Goal: Transaction & Acquisition: Purchase product/service

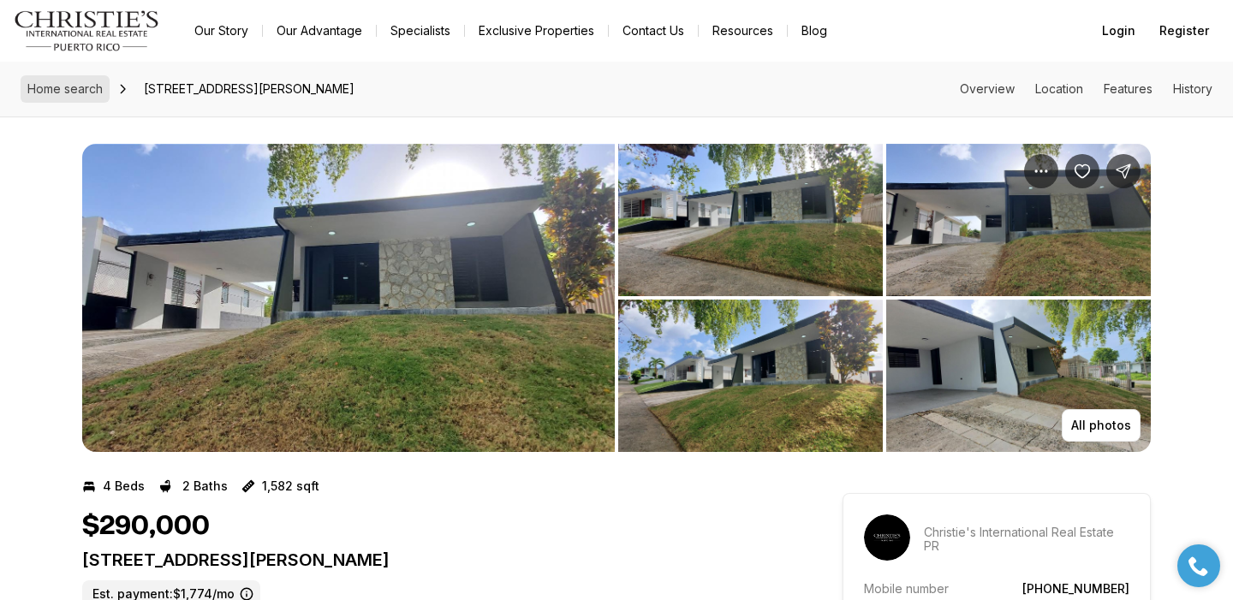
click at [73, 96] on link "Home search" at bounding box center [65, 88] width 89 height 27
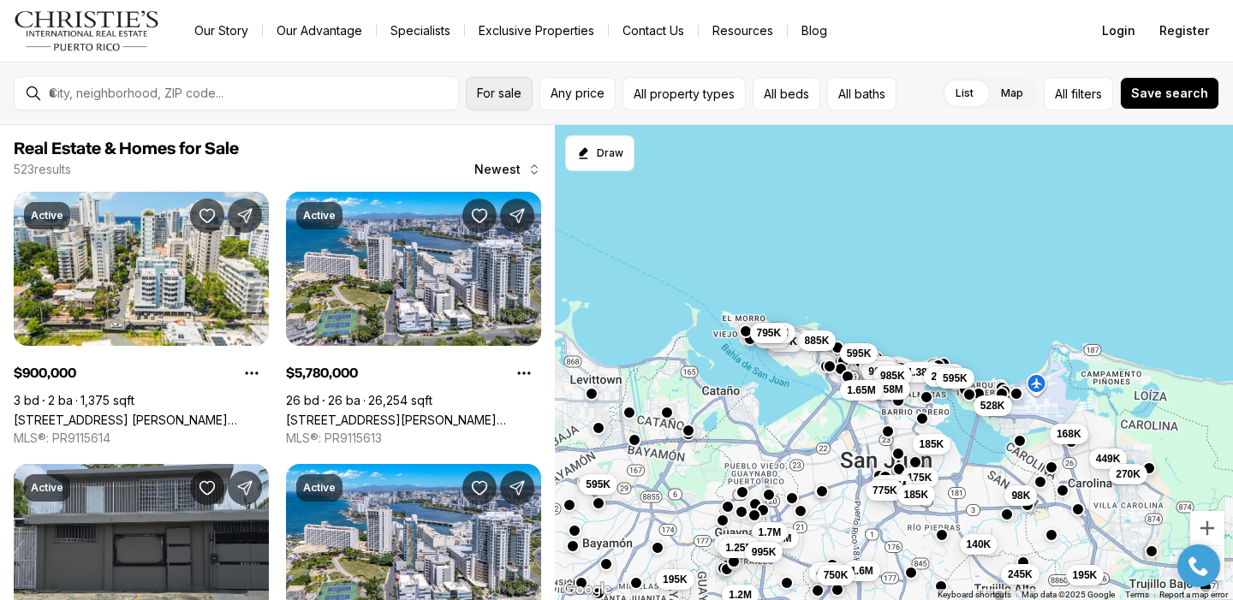
click at [503, 91] on span "For sale" at bounding box center [499, 93] width 45 height 14
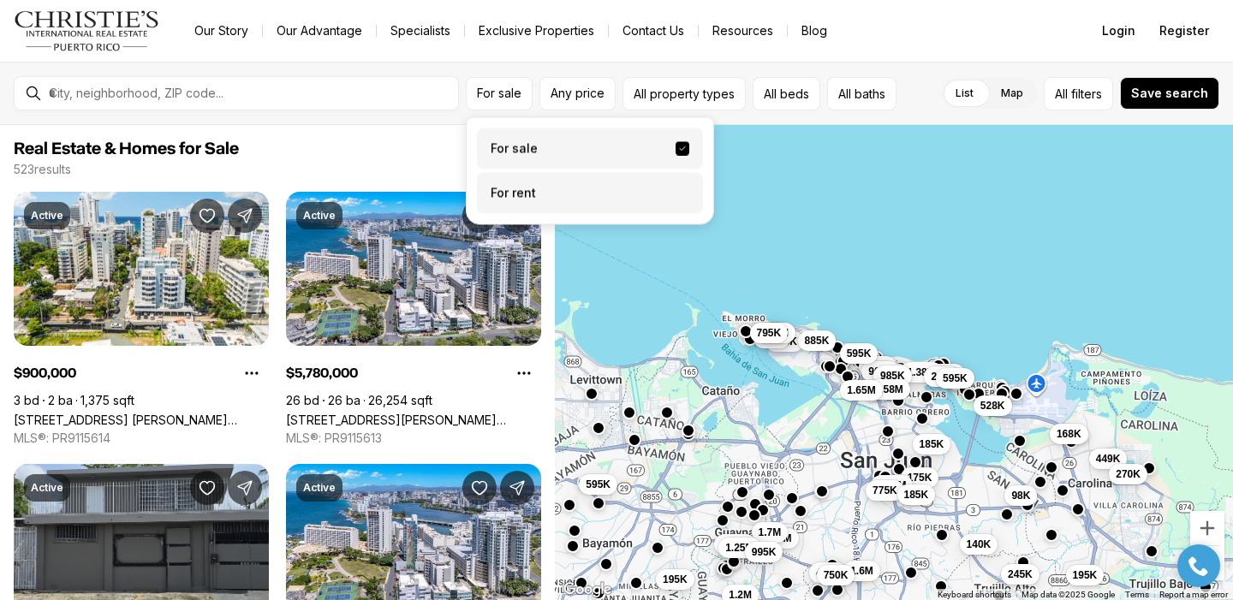
click at [515, 200] on label "For rent" at bounding box center [590, 193] width 226 height 41
click at [675, 187] on button "For rent" at bounding box center [682, 187] width 14 height 0
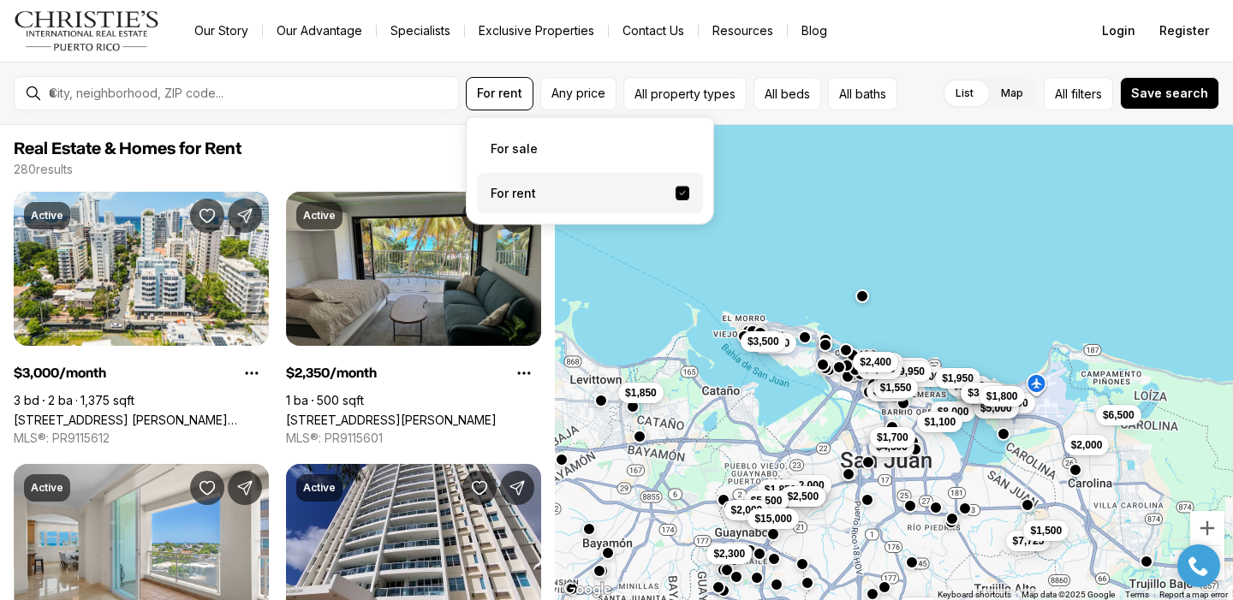
click at [502, 202] on label "For rent" at bounding box center [590, 193] width 226 height 41
click at [675, 200] on button "For rent" at bounding box center [682, 194] width 14 height 14
click at [539, 197] on label "For rent" at bounding box center [590, 193] width 226 height 41
click at [675, 197] on button "For rent" at bounding box center [682, 194] width 14 height 14
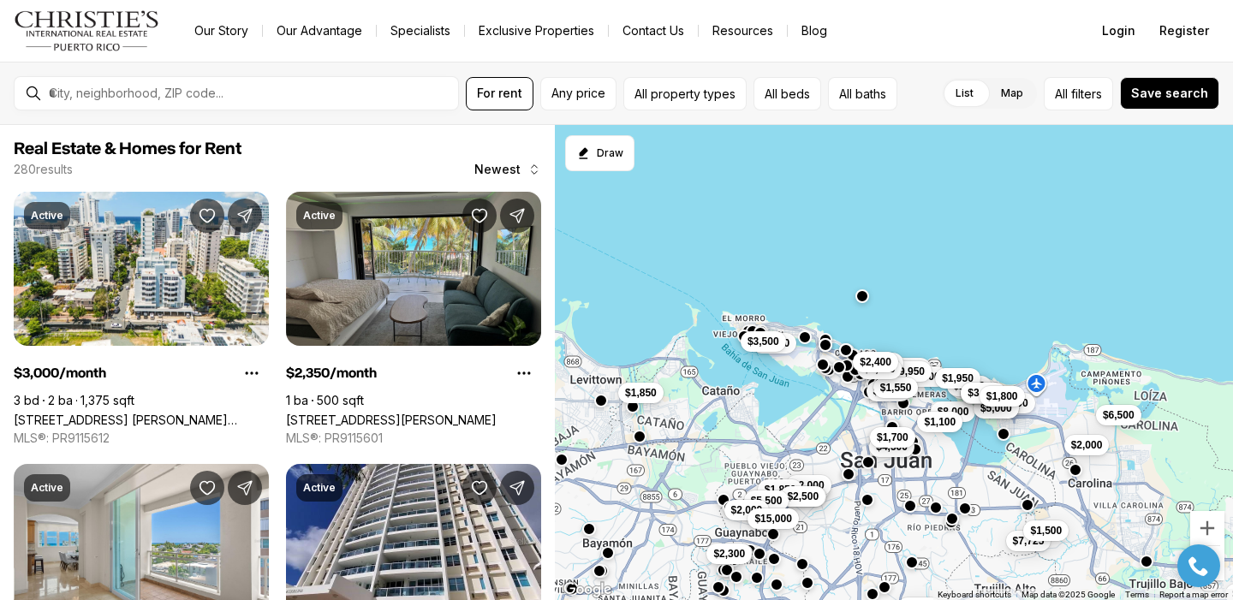
click at [757, 202] on div "$3,600 $3,900 $6,500 $8,000 $4,500 $1,100 $1,700 $2,000 $5,000 $7,725 $2,000 $2…" at bounding box center [894, 363] width 678 height 476
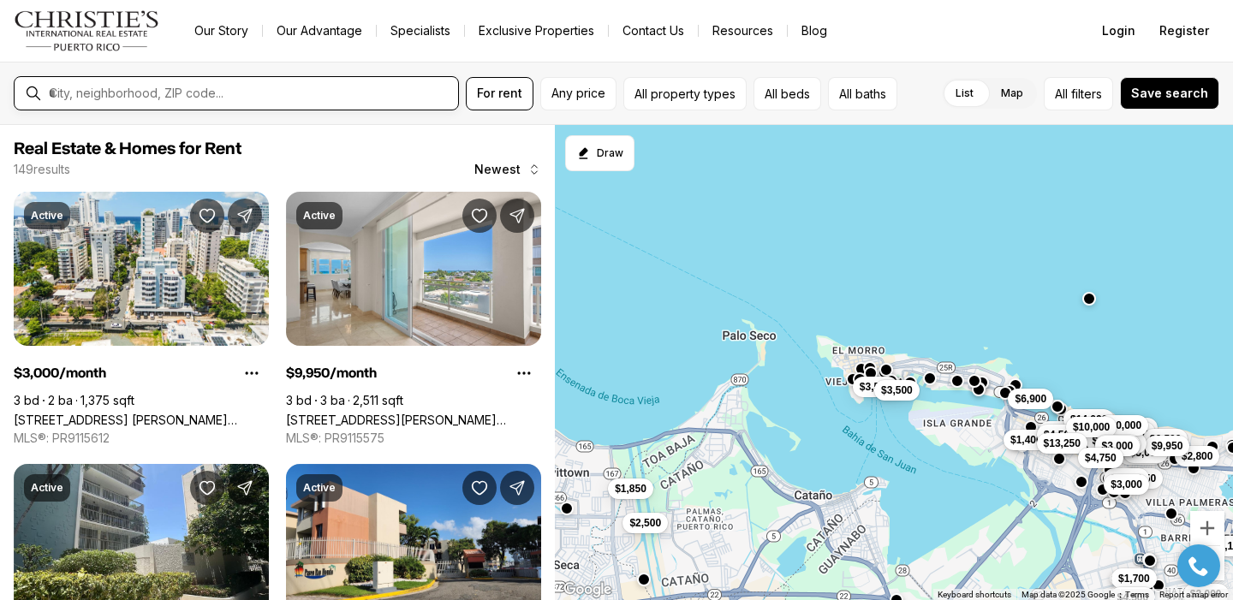
click at [308, 88] on input "text" at bounding box center [250, 93] width 402 height 15
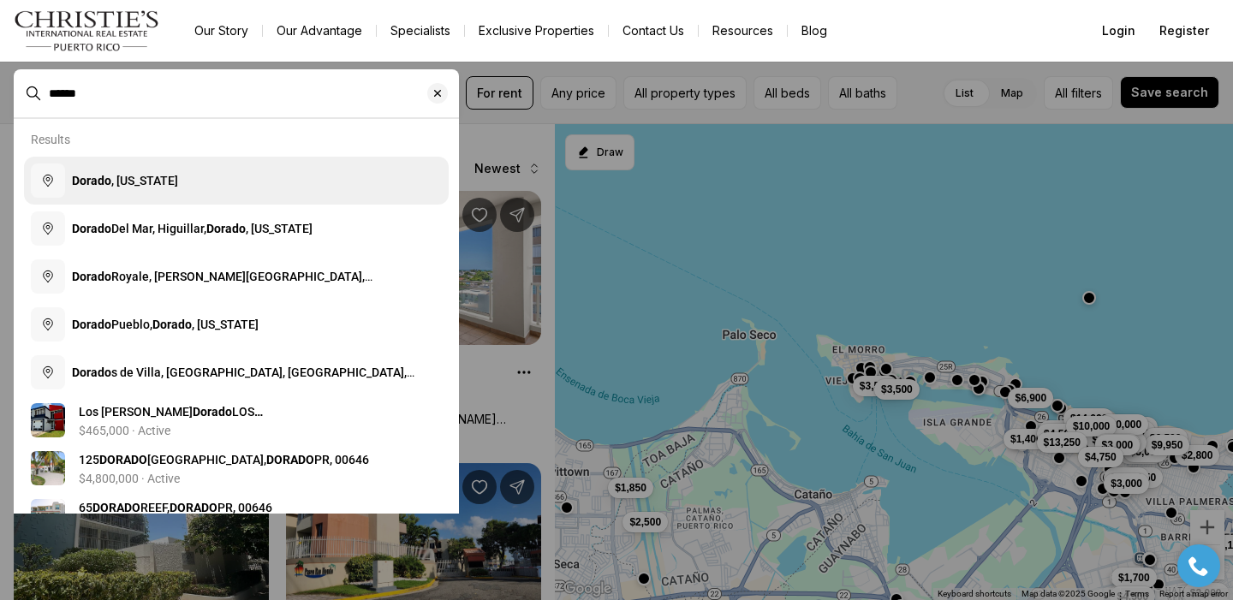
type input "******"
click at [158, 180] on span "Dorado , Puerto Rico" at bounding box center [125, 181] width 106 height 14
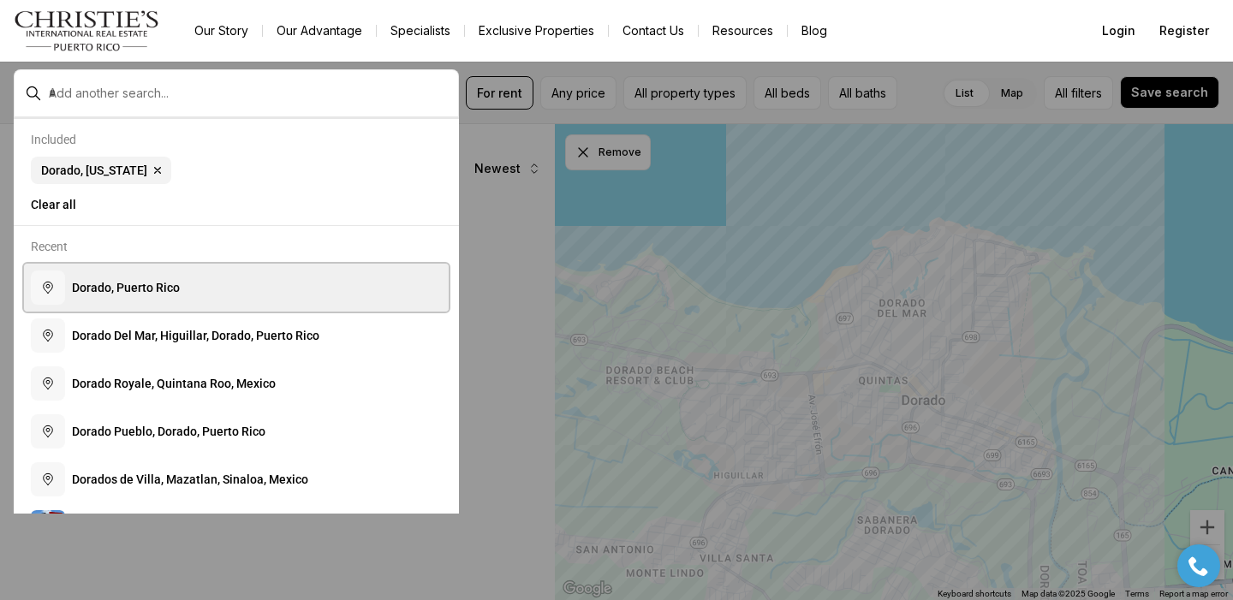
click at [123, 284] on span "D o r a d o , P u e r t o R i c o" at bounding box center [126, 288] width 108 height 14
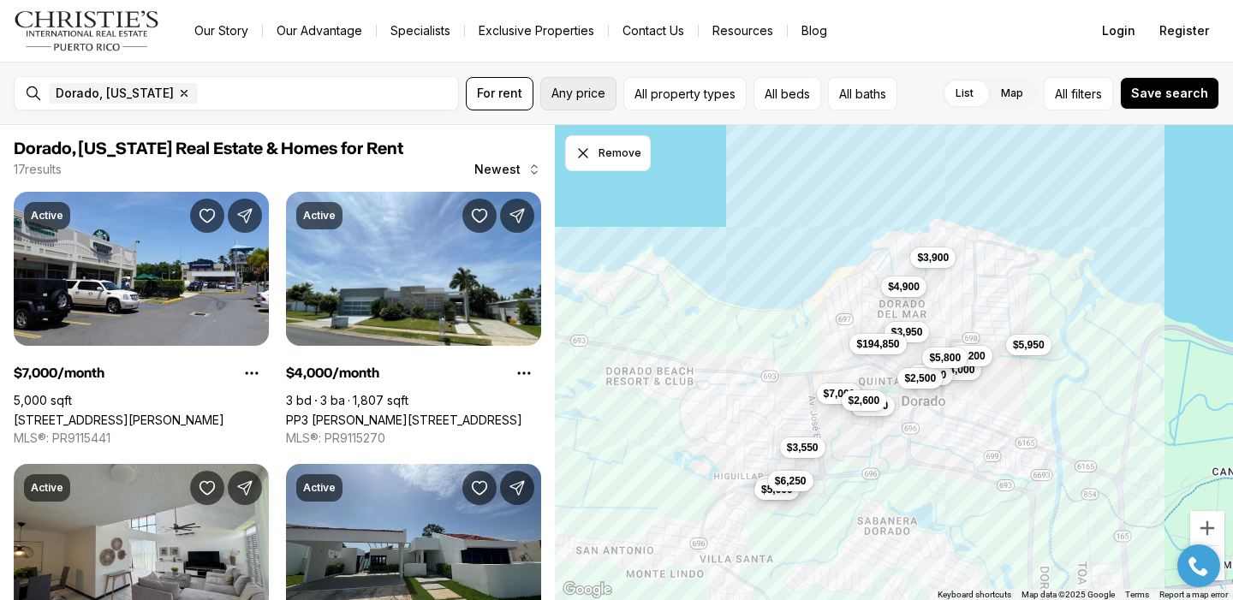
click at [565, 102] on button "Any price" at bounding box center [578, 93] width 76 height 33
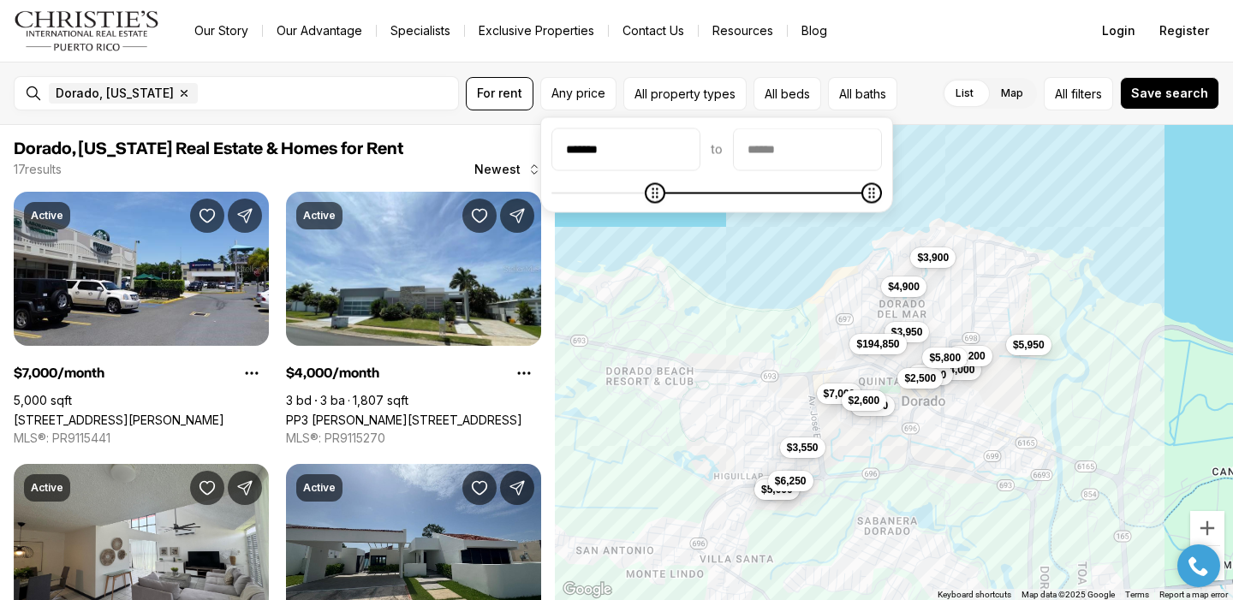
type input "*******"
click at [767, 145] on input "priceMax" at bounding box center [807, 149] width 147 height 41
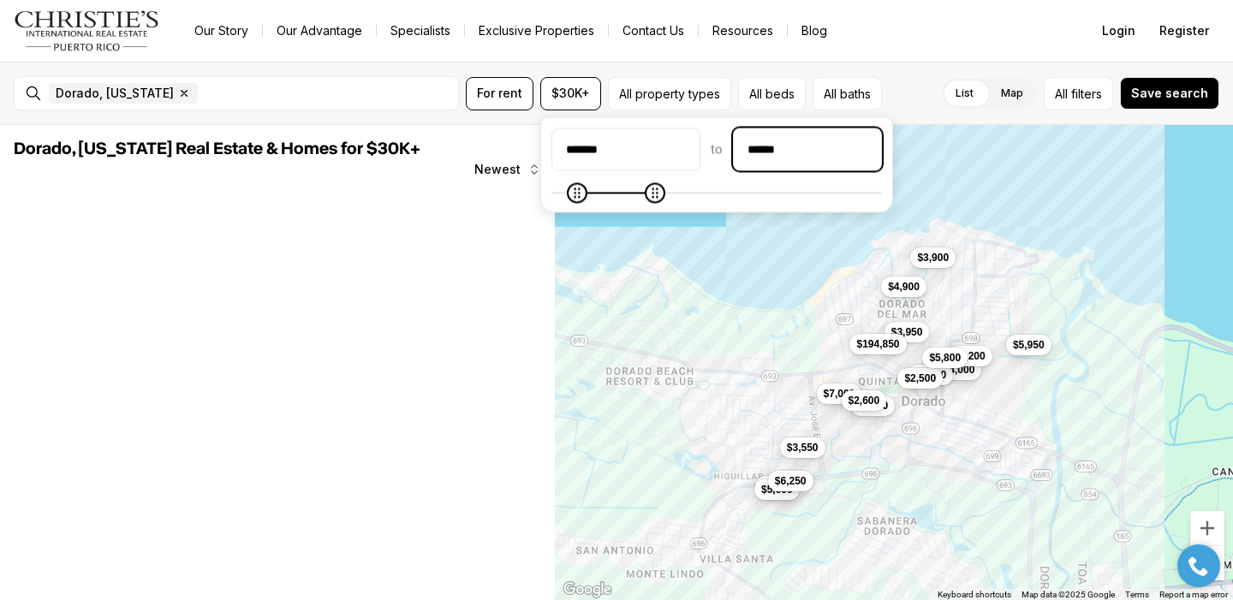
type input "*******"
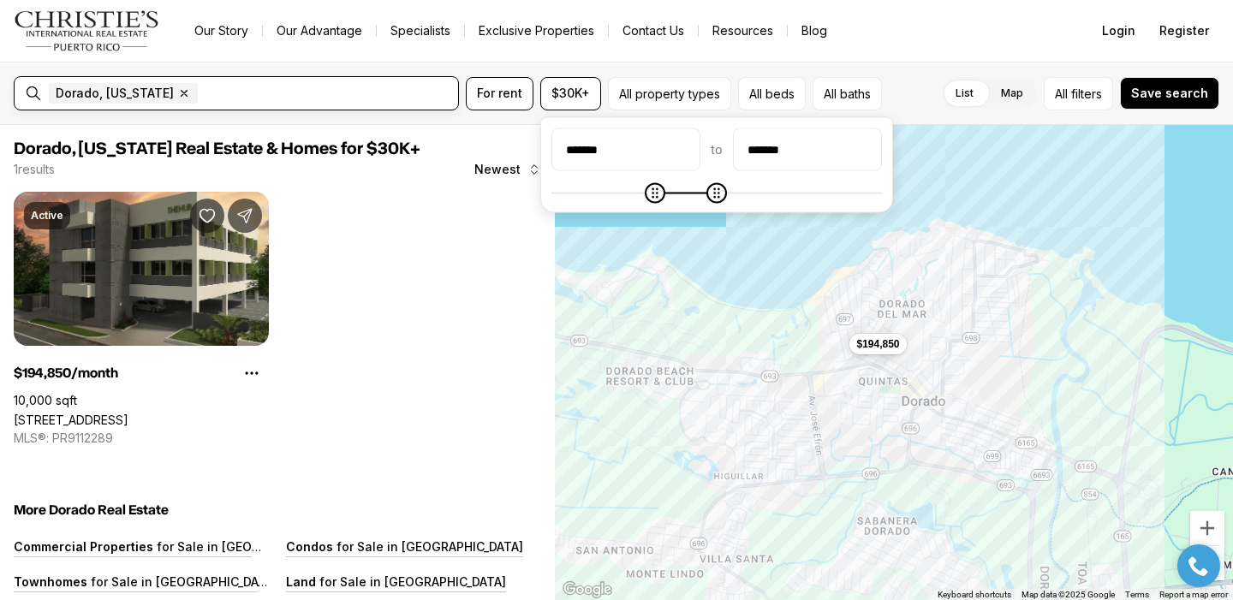
click at [271, 85] on div "Dorado, Puerto Rico Remove Dorado, Puerto Rico" at bounding box center [250, 93] width 416 height 34
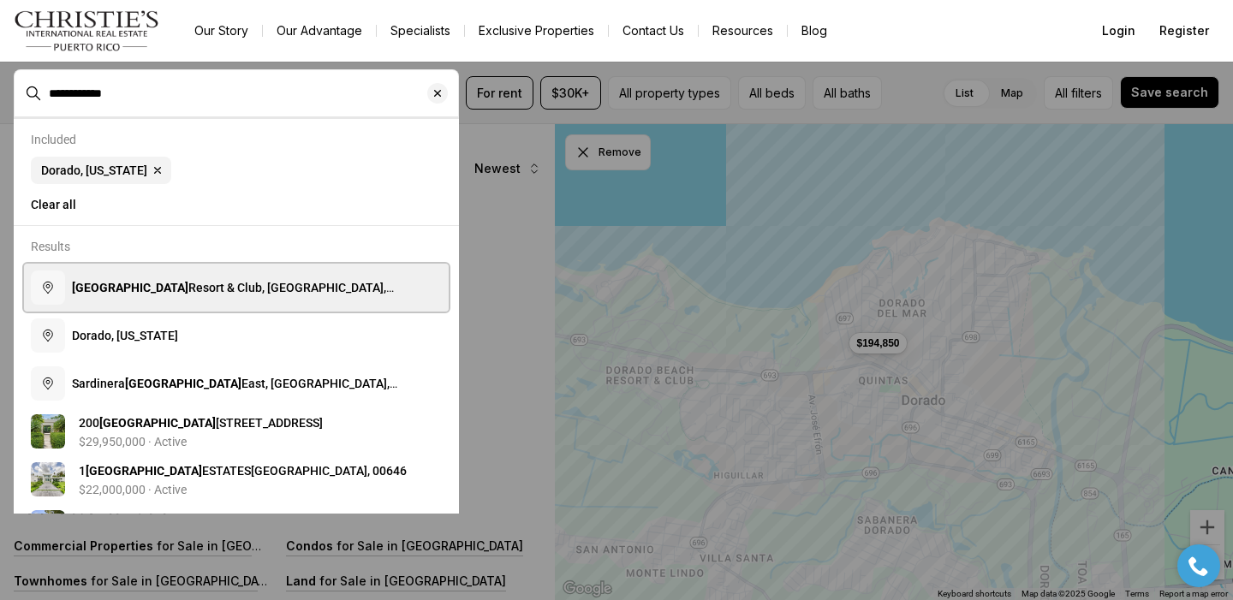
click at [173, 285] on span "Dorado Beach Resort & Club, Higuillar, Dorado, Puerto Rico" at bounding box center [233, 296] width 322 height 31
type input "**********"
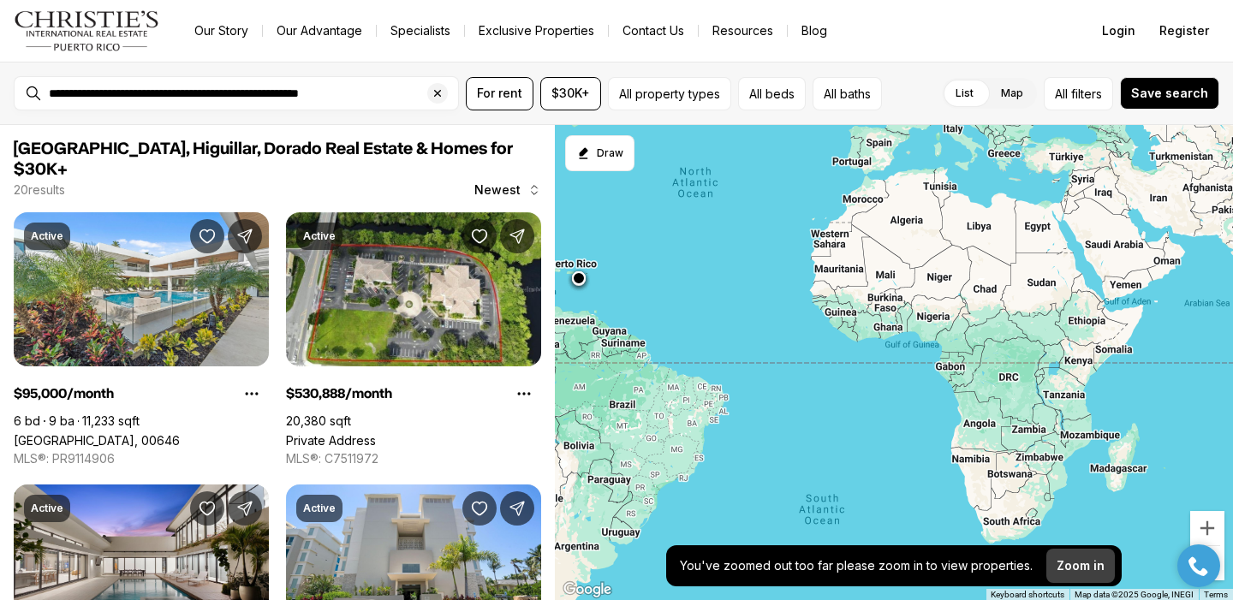
click at [1082, 567] on p "Zoom in" at bounding box center [1080, 566] width 48 height 14
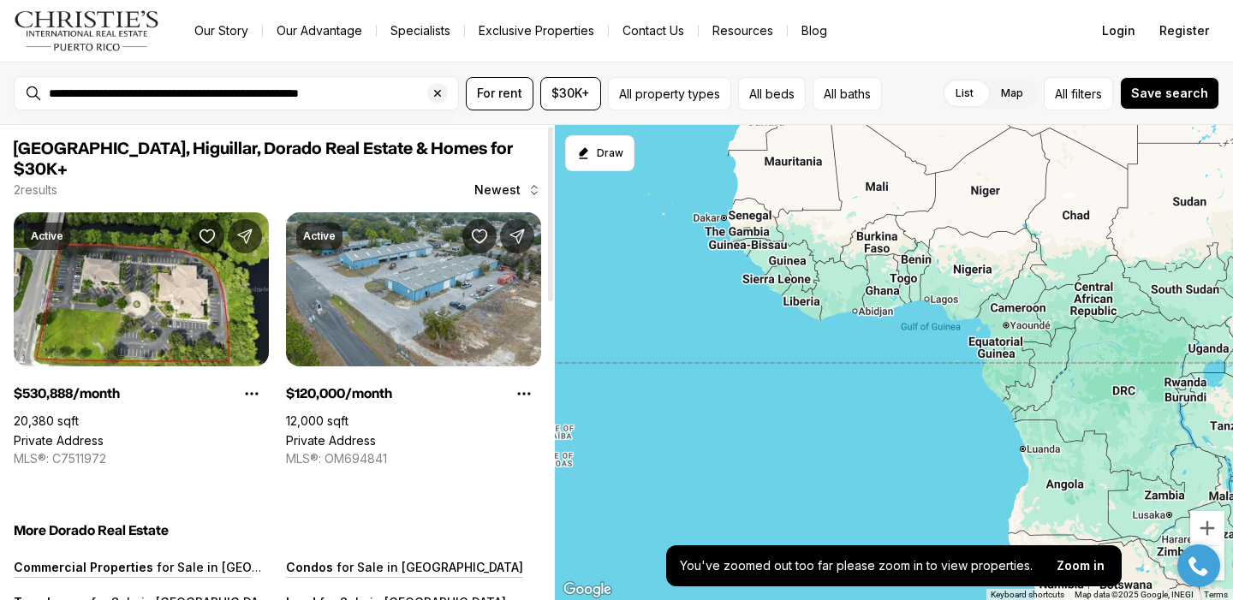
click at [426, 181] on div "Dorado Beach Resort & Club, Higuillar, Dorado Real Estate & Homes for $30K+ 2 r…" at bounding box center [277, 169] width 527 height 60
click at [436, 96] on icon "Clear search input" at bounding box center [438, 93] width 14 height 14
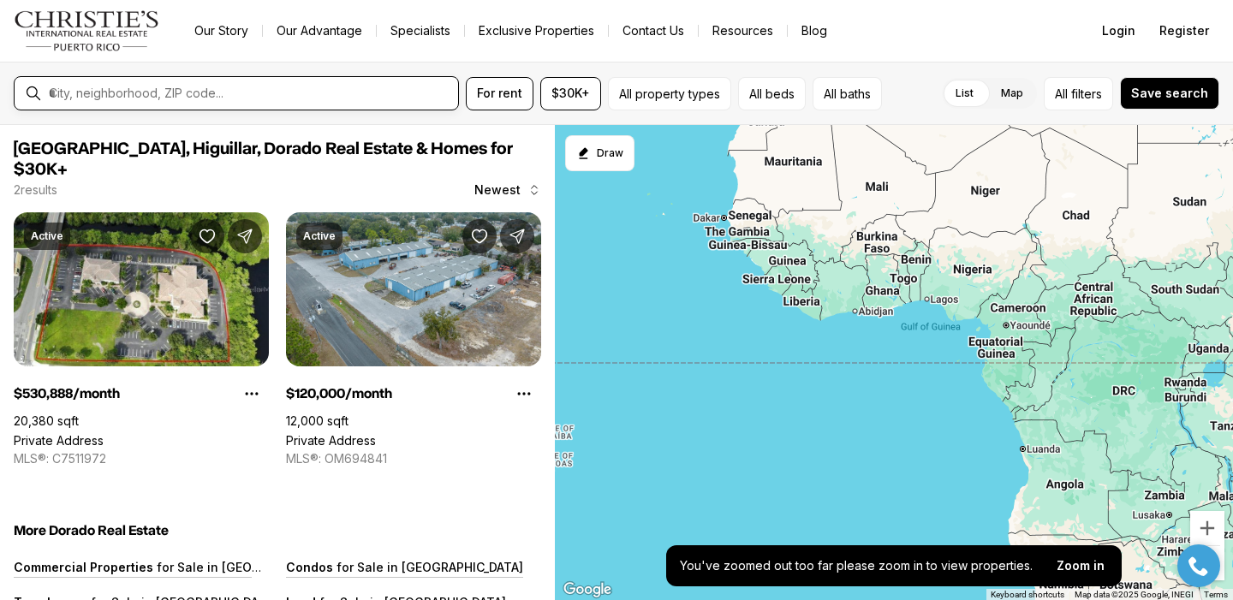
click at [335, 90] on input "text" at bounding box center [250, 93] width 402 height 15
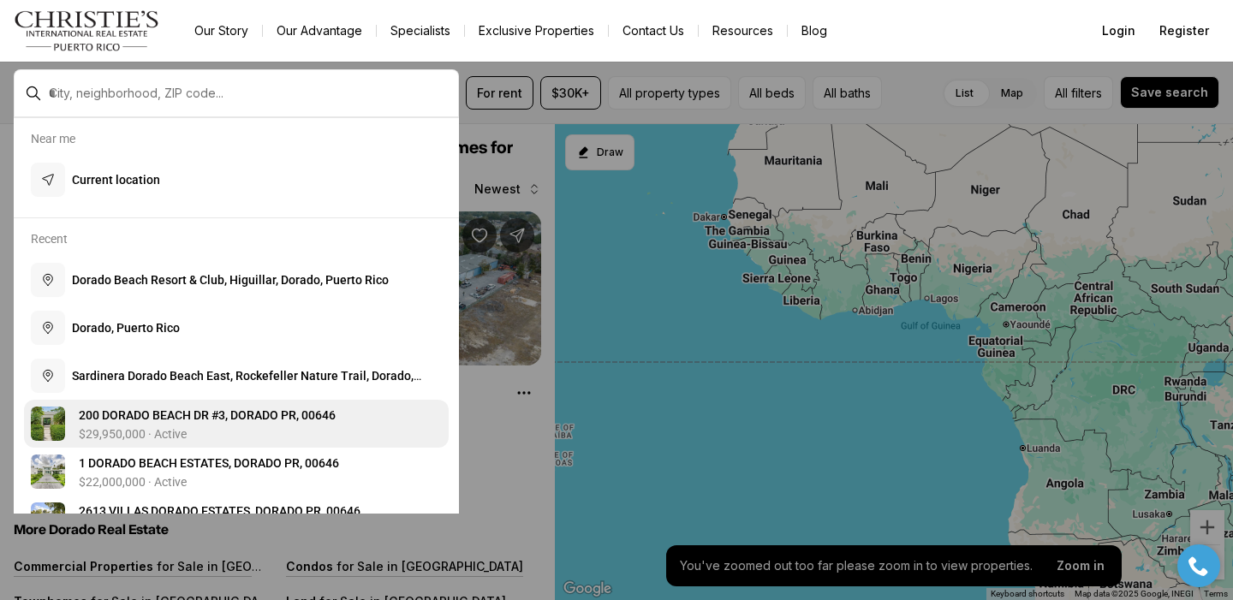
click at [118, 420] on span "2 0 0 D O R A D O B E A C H D R # 3 , D O R A D O P R , 0 0 6 4 6" at bounding box center [207, 415] width 257 height 14
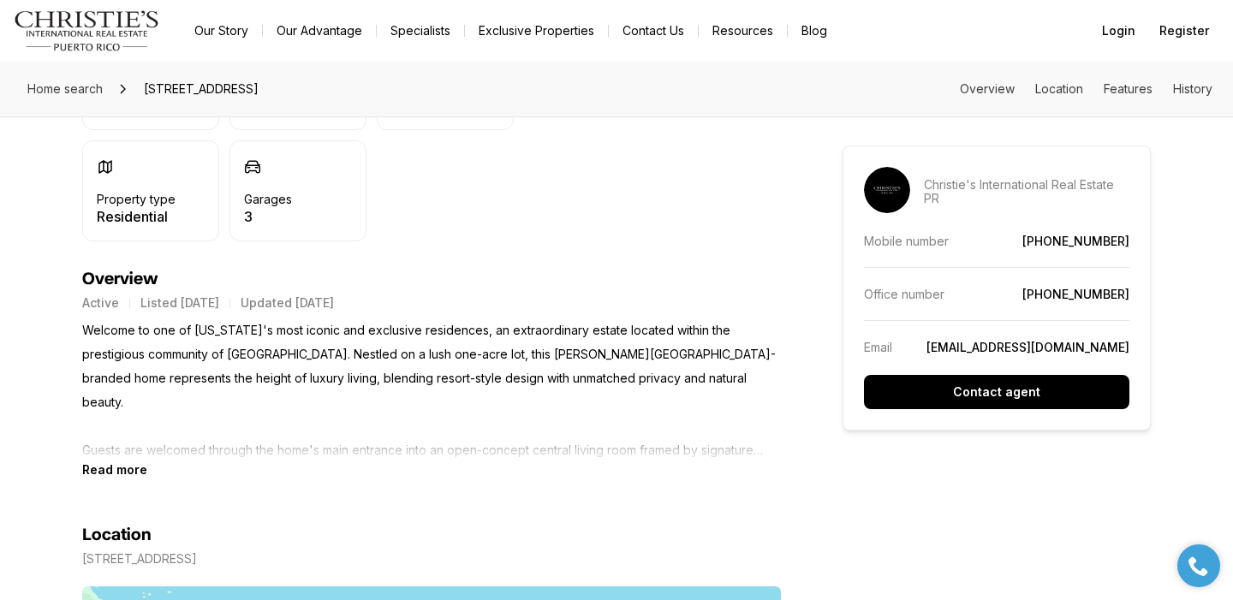
scroll to position [604, 0]
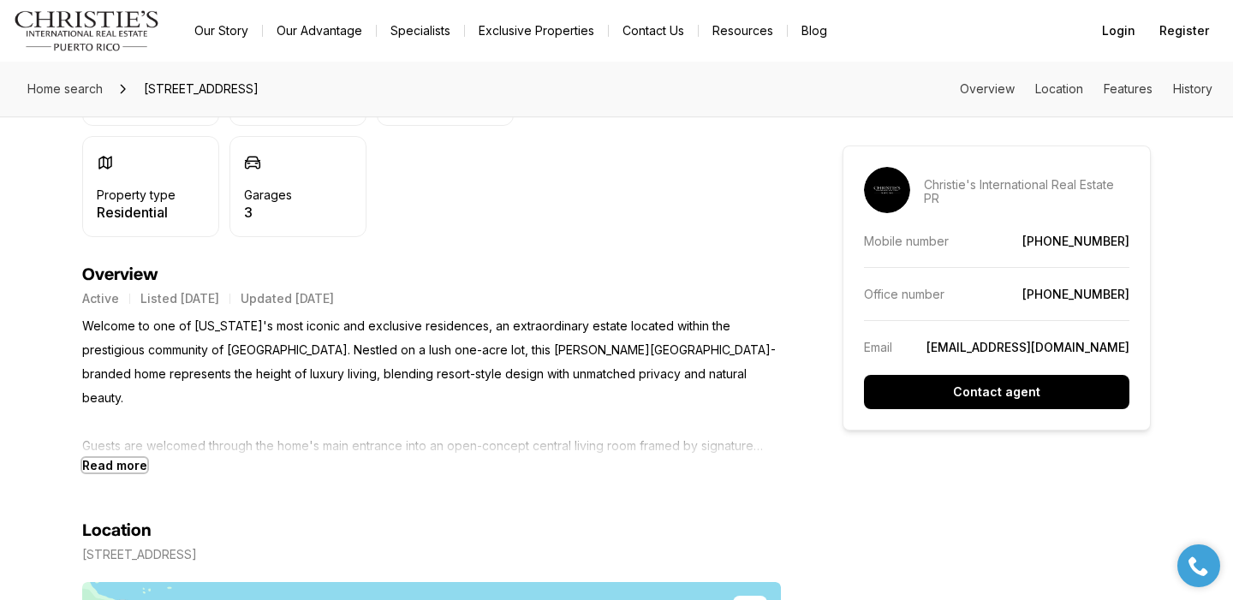
click at [110, 465] on b "Read more" at bounding box center [114, 465] width 65 height 15
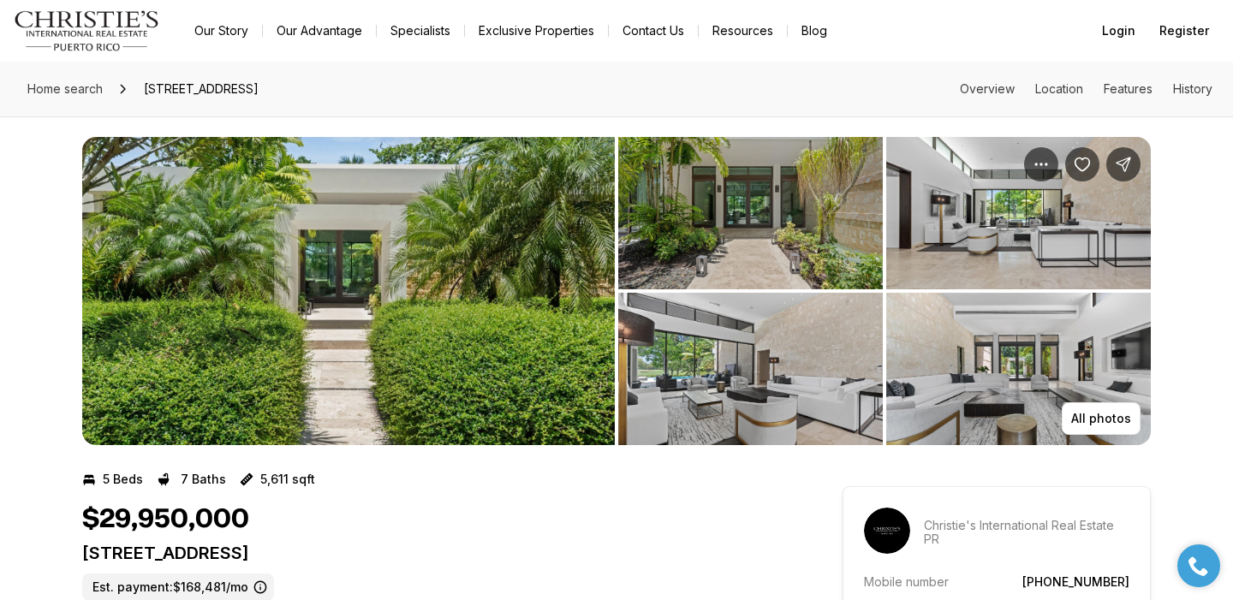
scroll to position [0, 0]
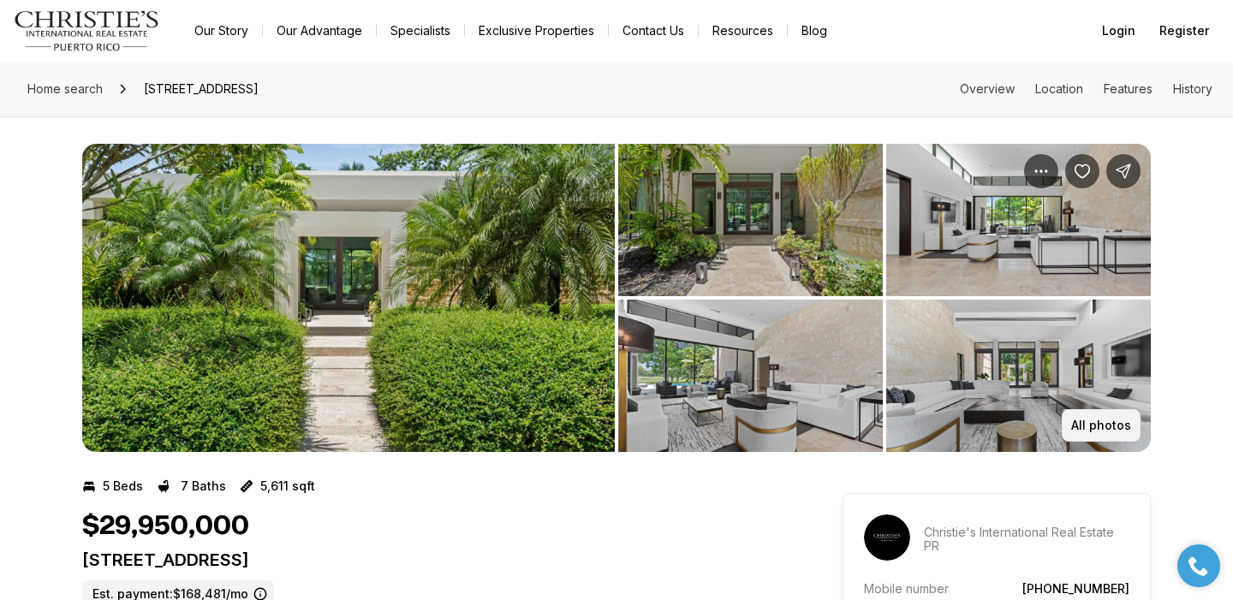
click at [1081, 417] on button "All photos" at bounding box center [1101, 425] width 79 height 33
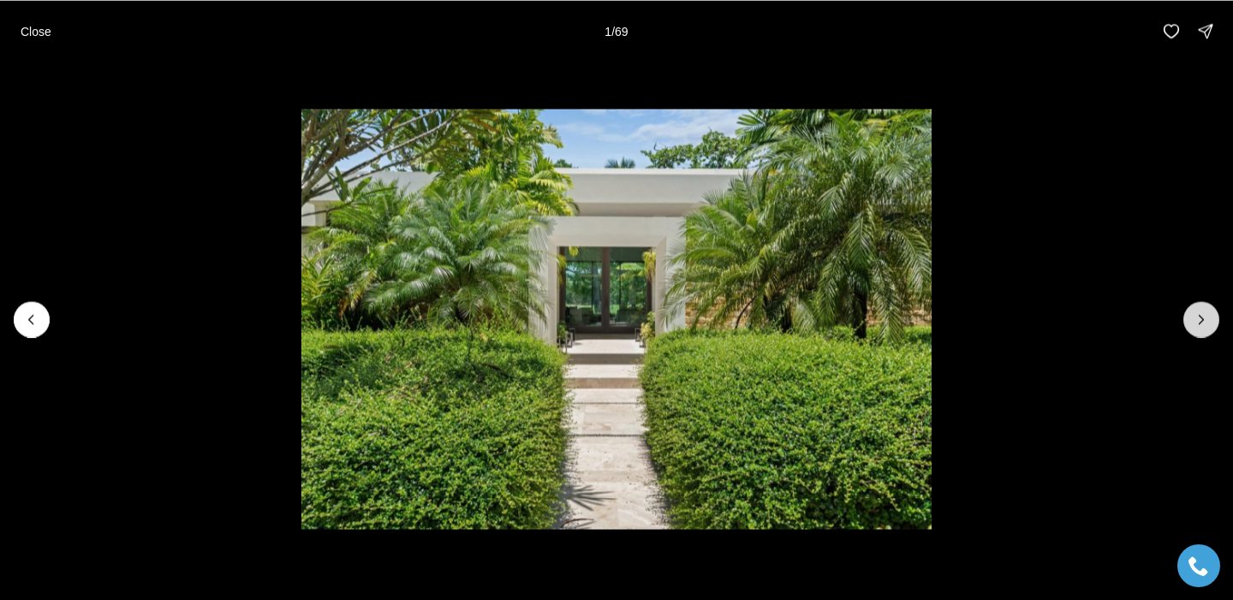
click at [1195, 327] on button "Next slide" at bounding box center [1201, 319] width 36 height 36
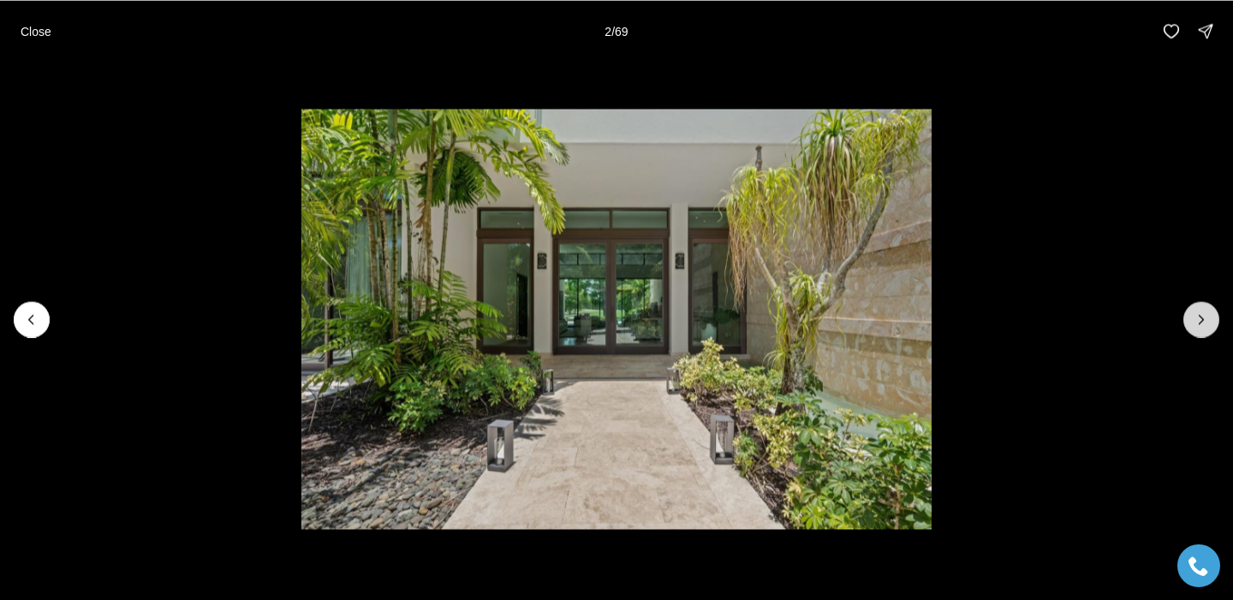
click at [1195, 327] on button "Next slide" at bounding box center [1201, 319] width 36 height 36
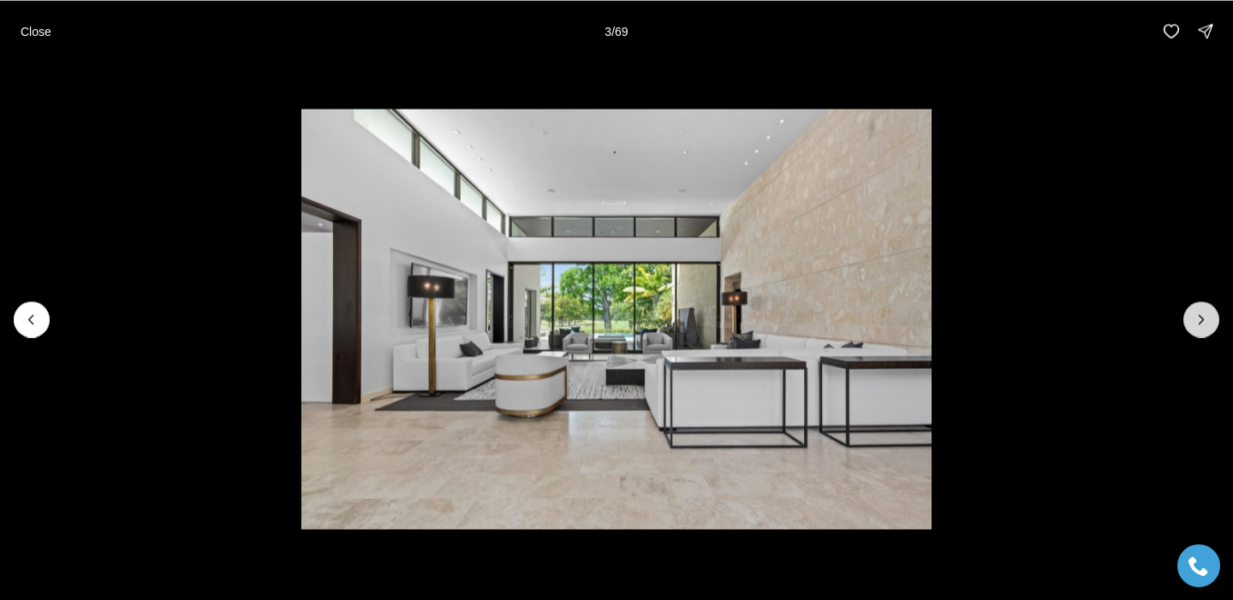
click at [1195, 327] on button "Next slide" at bounding box center [1201, 319] width 36 height 36
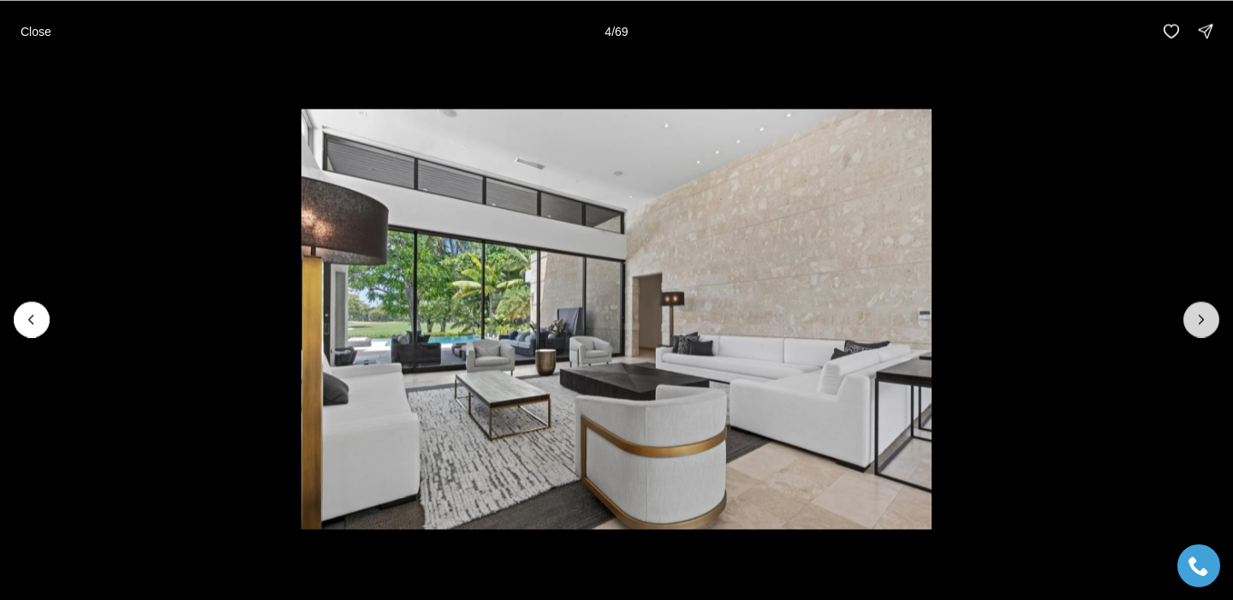
click at [1195, 327] on button "Next slide" at bounding box center [1201, 319] width 36 height 36
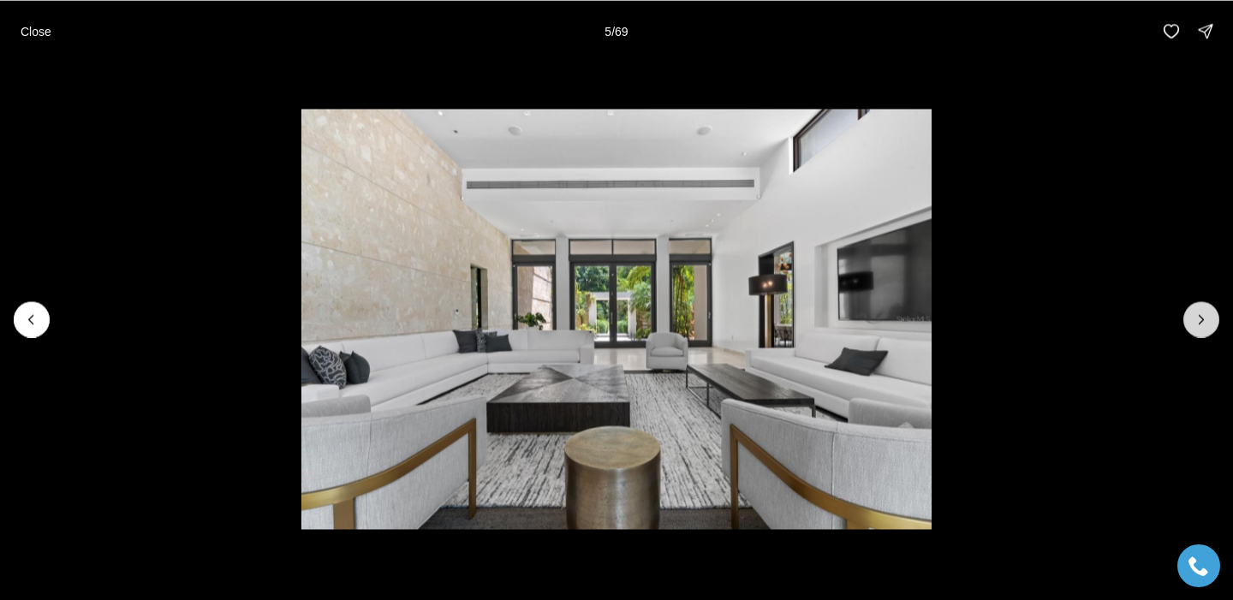
click at [1195, 327] on button "Next slide" at bounding box center [1201, 319] width 36 height 36
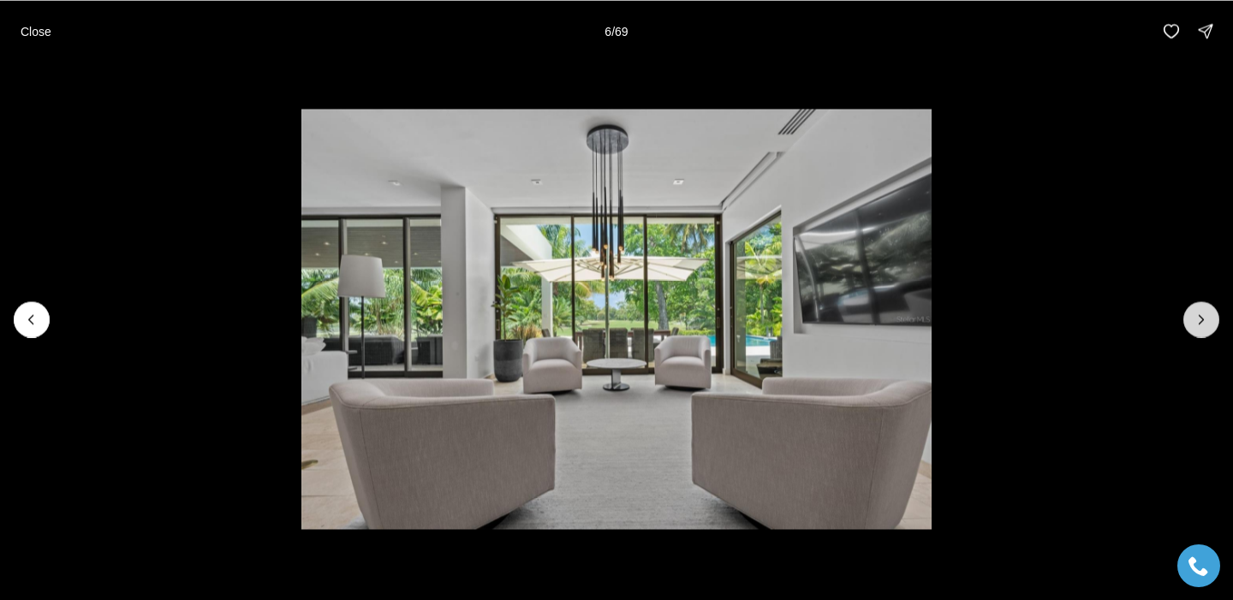
click at [1195, 327] on button "Next slide" at bounding box center [1201, 319] width 36 height 36
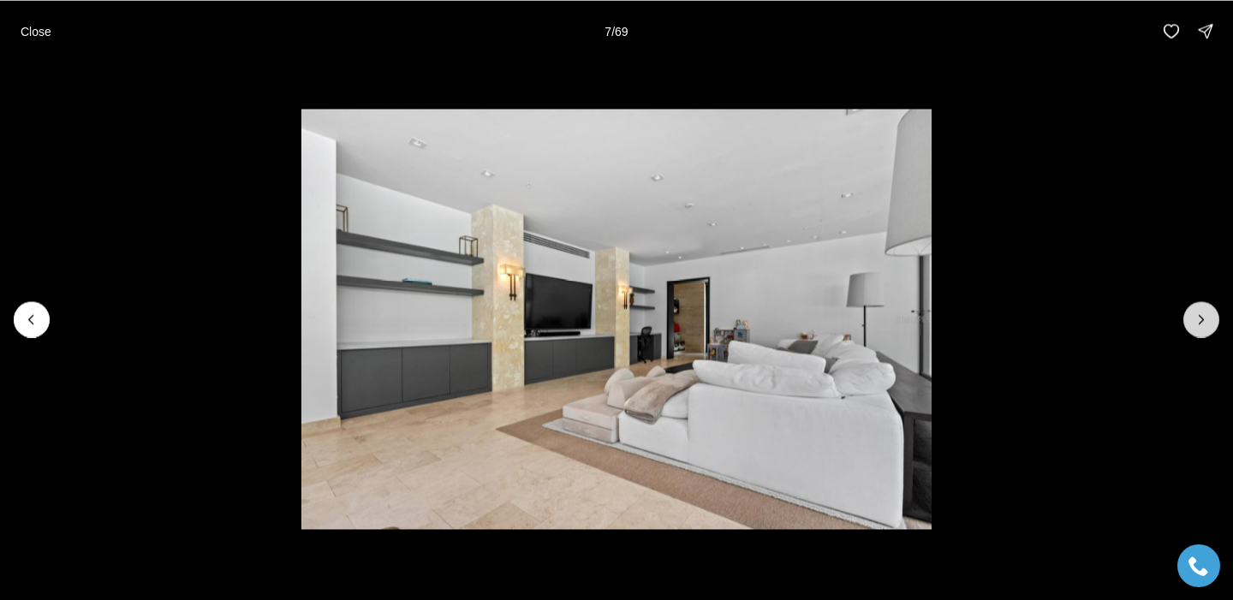
click at [1195, 327] on button "Next slide" at bounding box center [1201, 319] width 36 height 36
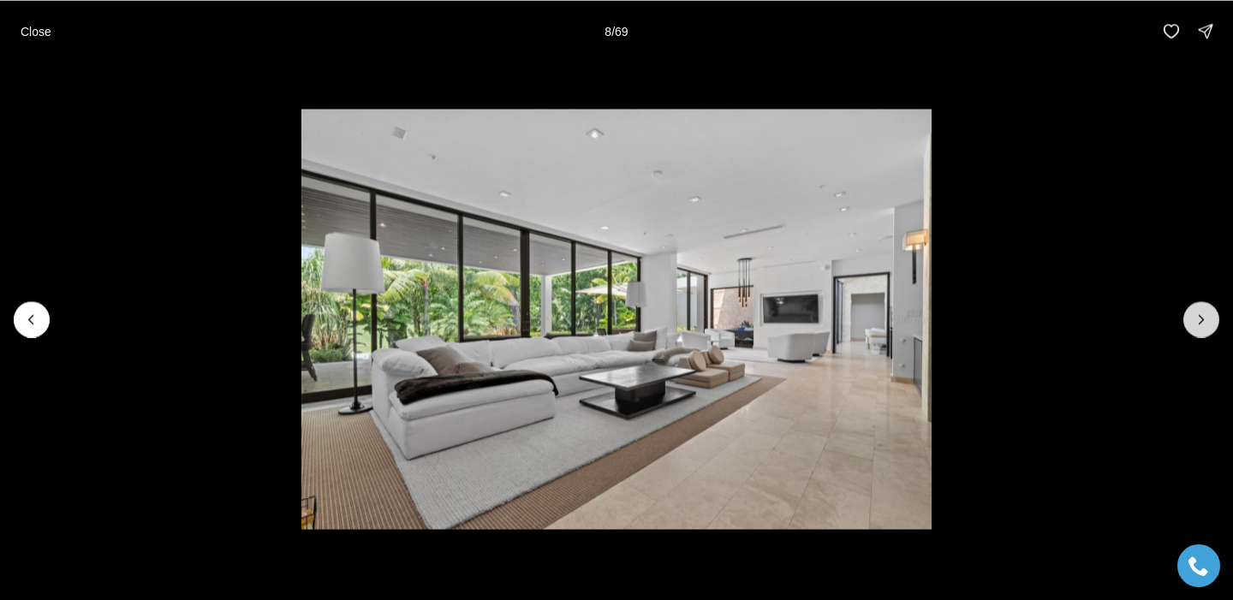
click at [1195, 328] on button "Next slide" at bounding box center [1201, 319] width 36 height 36
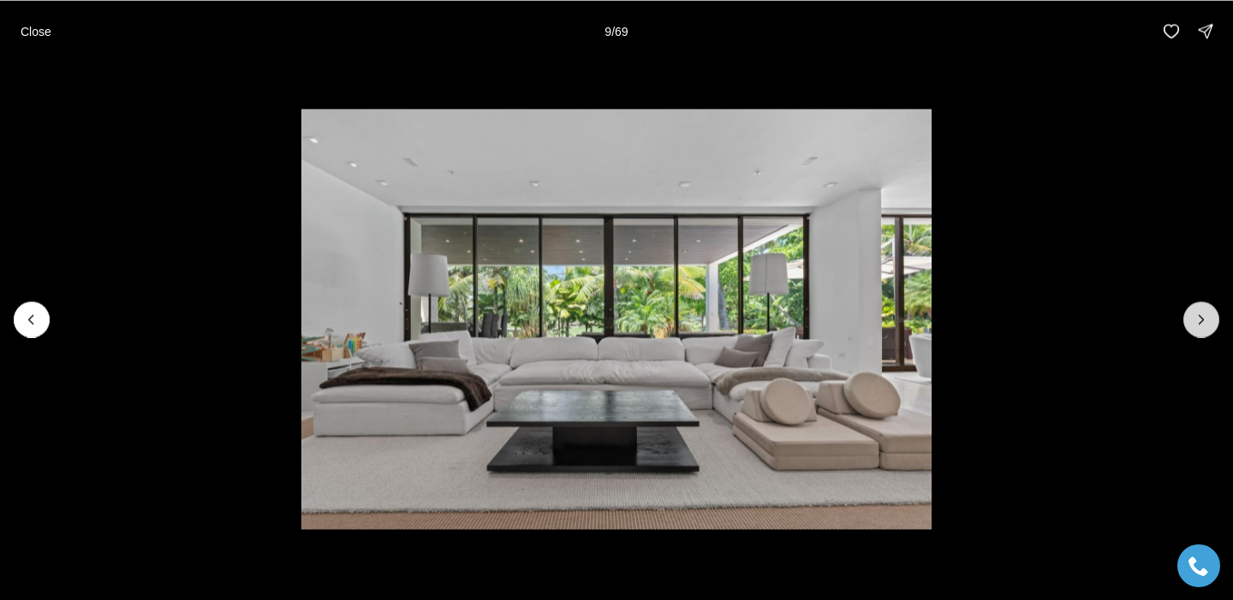
click at [1195, 328] on button "Next slide" at bounding box center [1201, 319] width 36 height 36
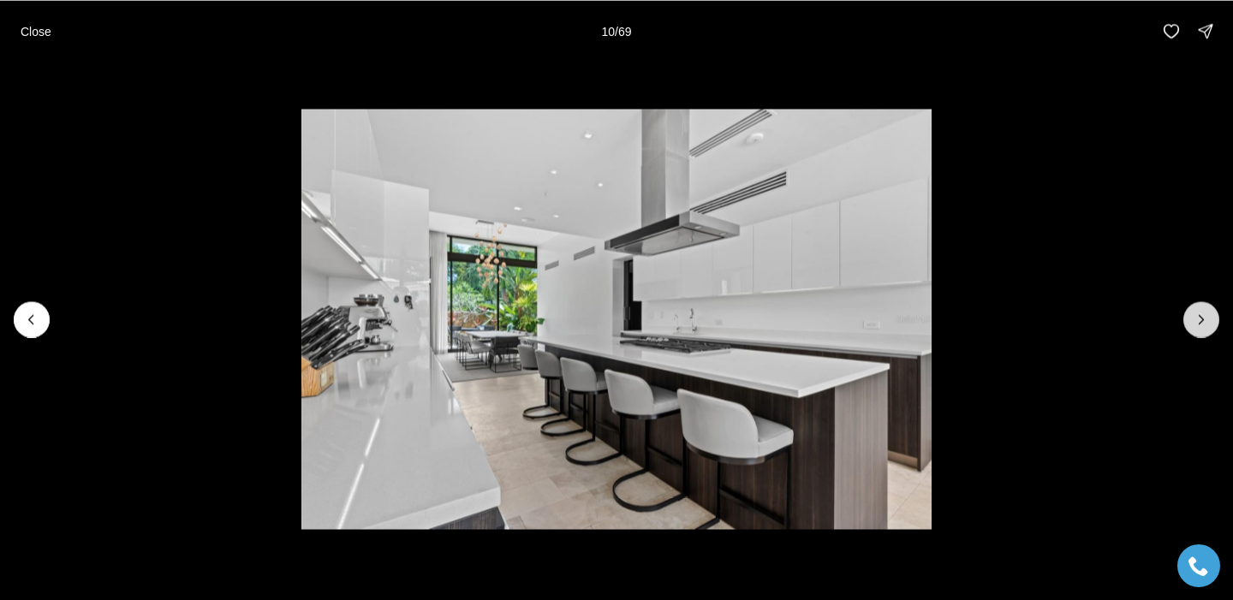
click at [1195, 328] on button "Next slide" at bounding box center [1201, 319] width 36 height 36
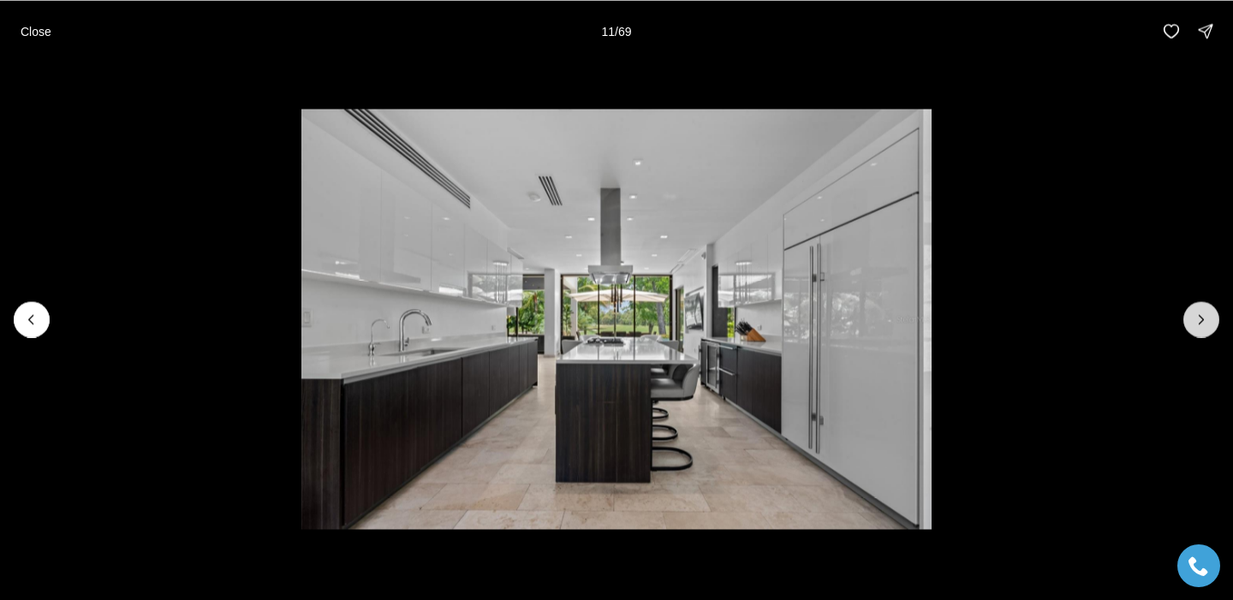
click at [1195, 328] on button "Next slide" at bounding box center [1201, 319] width 36 height 36
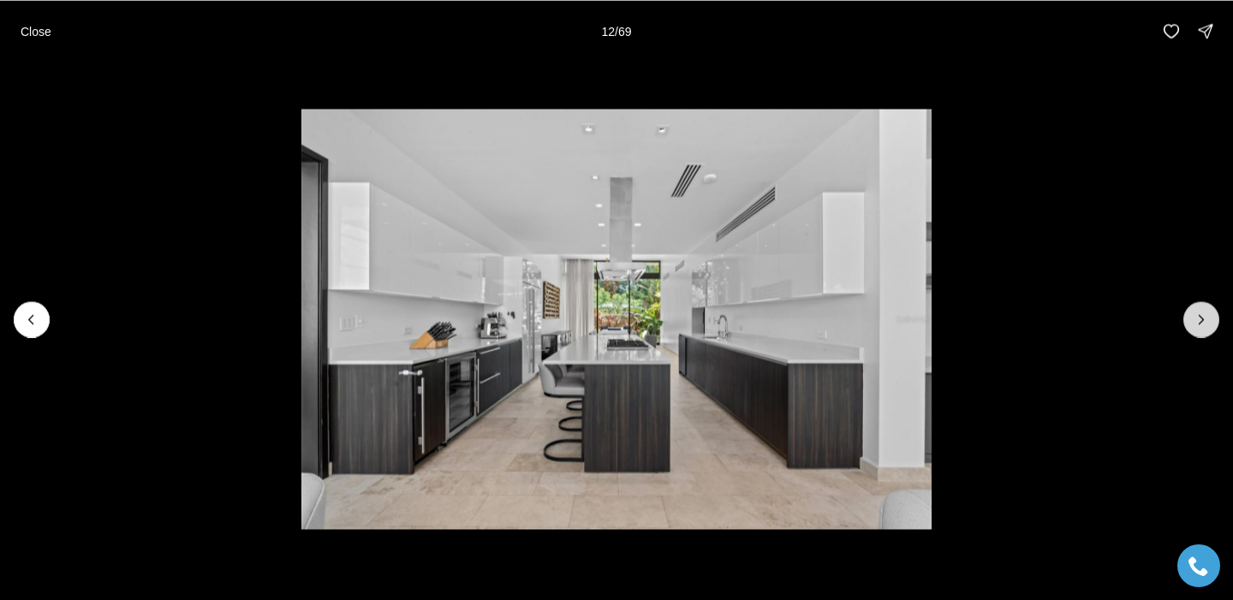
click at [1195, 328] on button "Next slide" at bounding box center [1201, 319] width 36 height 36
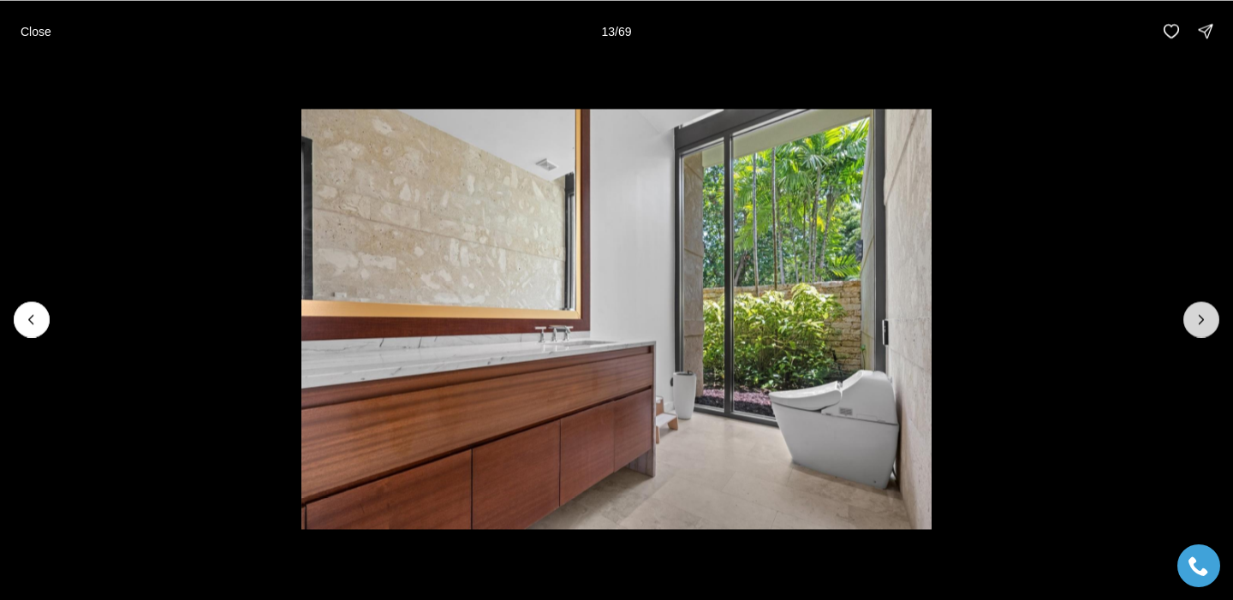
click at [1195, 328] on button "Next slide" at bounding box center [1201, 319] width 36 height 36
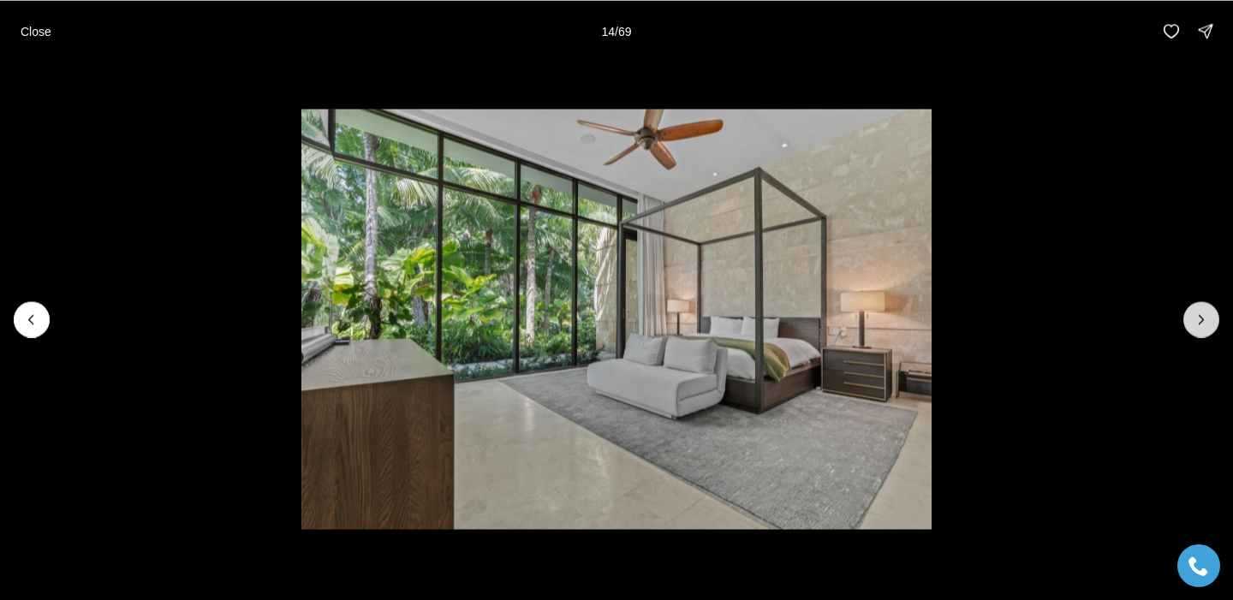
click at [1194, 328] on button "Next slide" at bounding box center [1201, 319] width 36 height 36
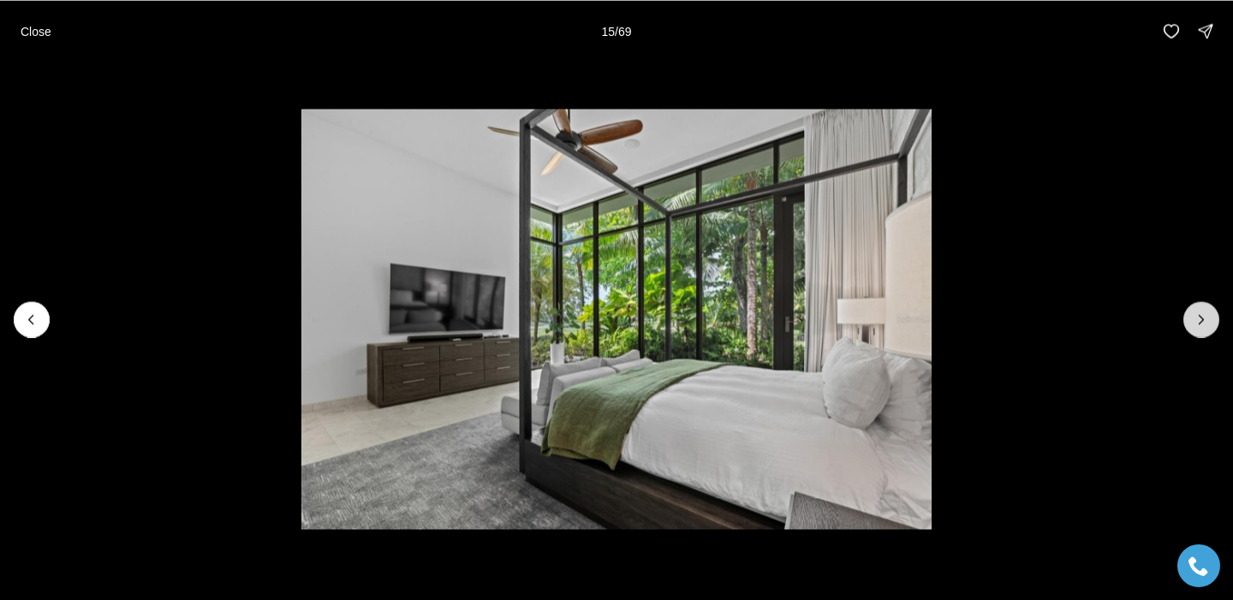
click at [1194, 328] on button "Next slide" at bounding box center [1201, 319] width 36 height 36
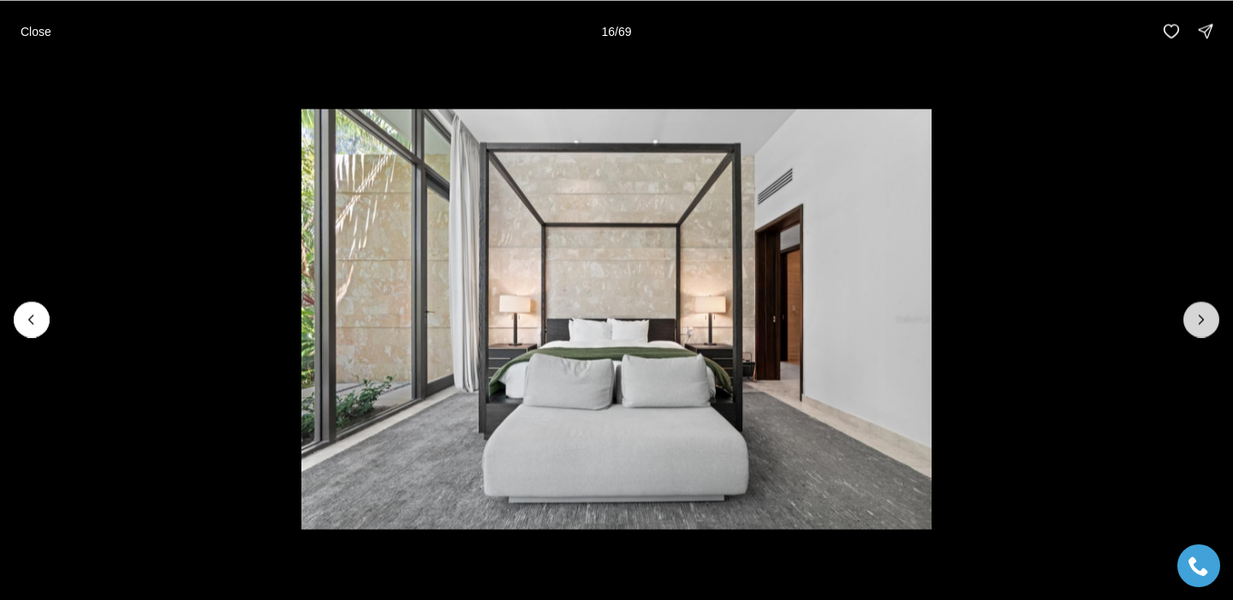
click at [1194, 328] on button "Next slide" at bounding box center [1201, 319] width 36 height 36
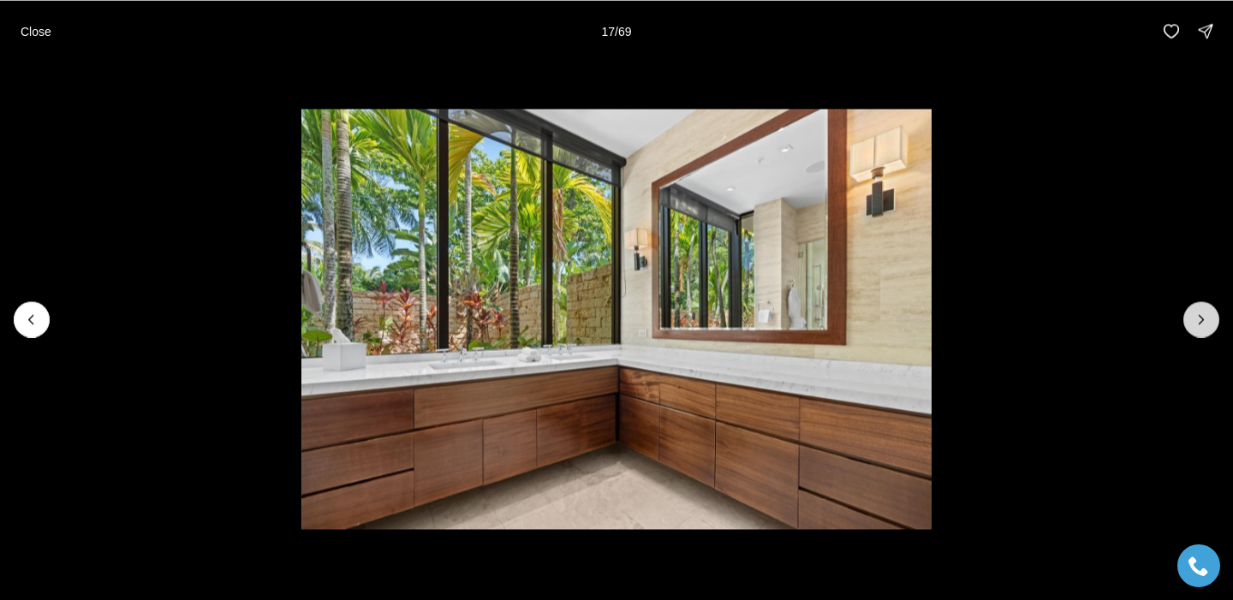
click at [1194, 328] on button "Next slide" at bounding box center [1201, 319] width 36 height 36
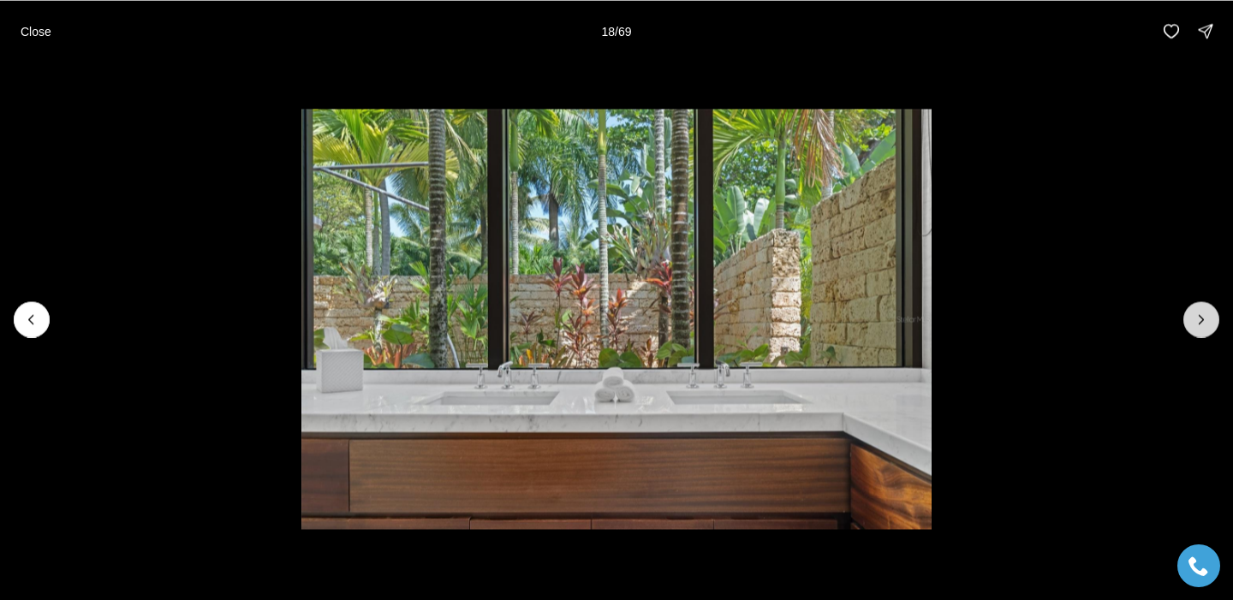
click at [1194, 328] on button "Next slide" at bounding box center [1201, 319] width 36 height 36
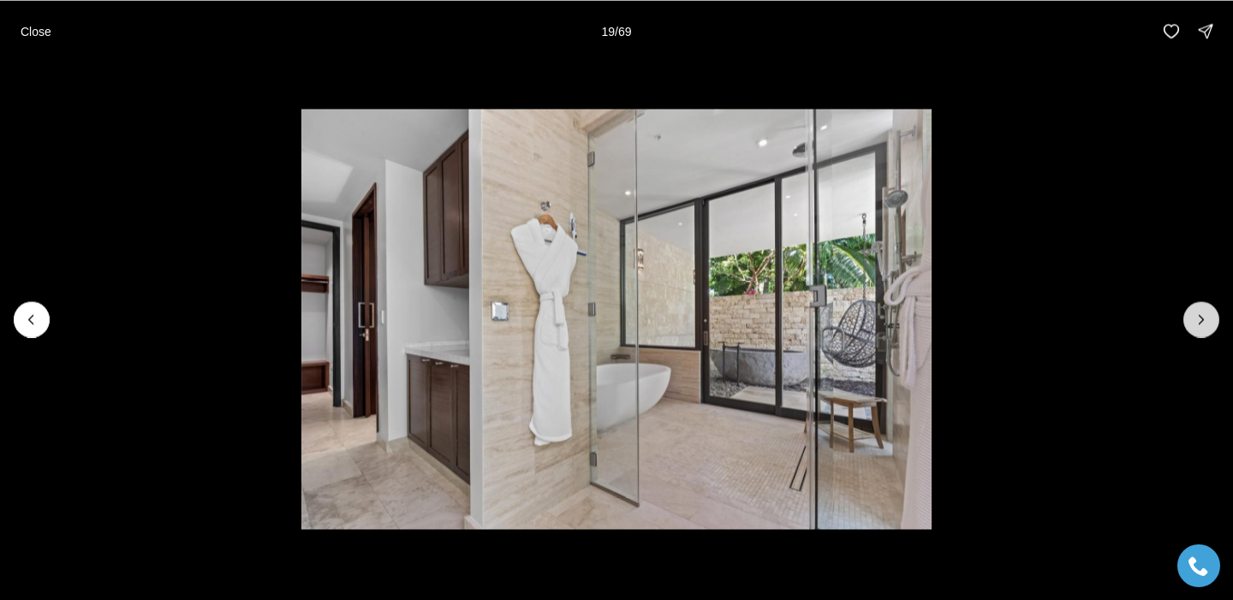
click at [1194, 328] on button "Next slide" at bounding box center [1201, 319] width 36 height 36
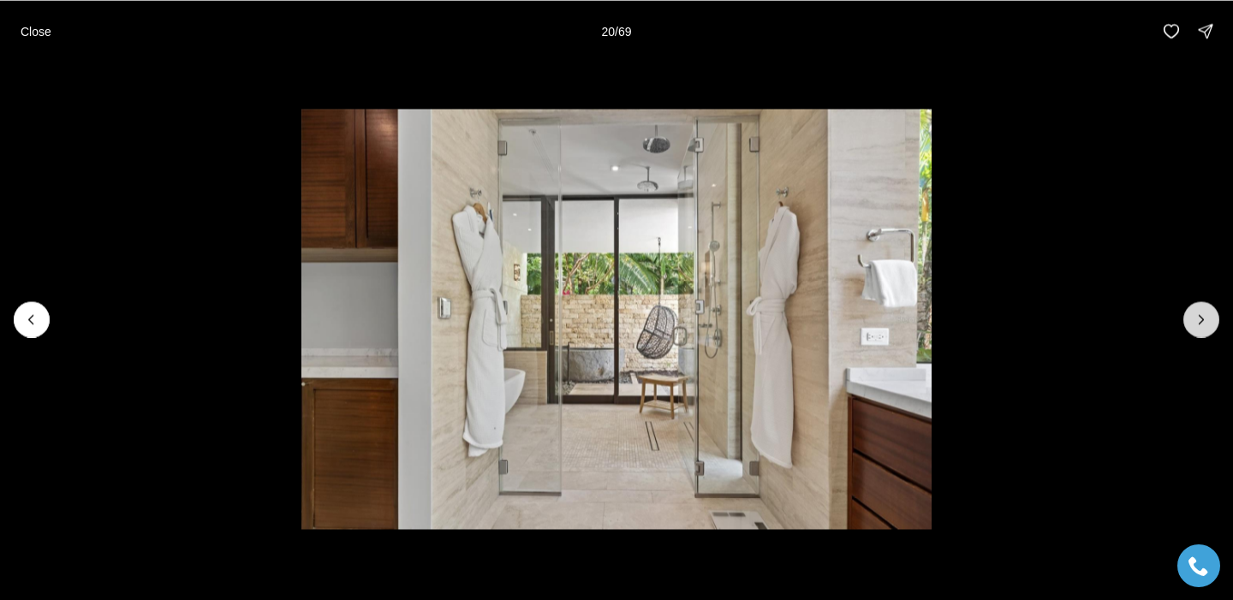
click at [1193, 328] on button "Next slide" at bounding box center [1201, 319] width 36 height 36
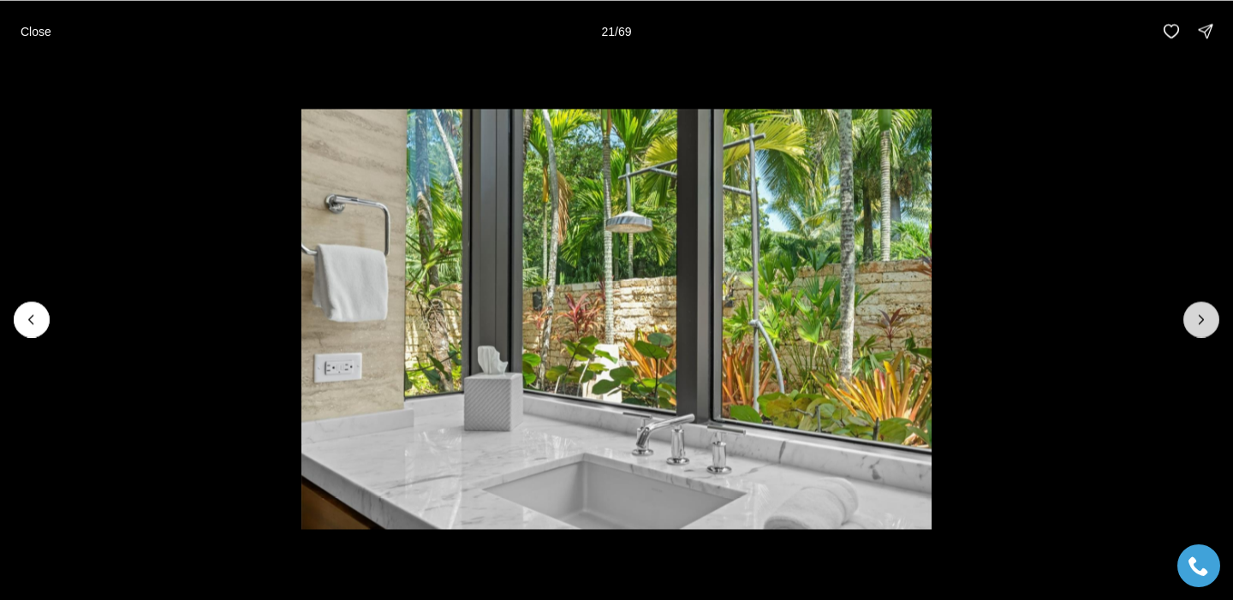
click at [1193, 328] on button "Next slide" at bounding box center [1201, 319] width 36 height 36
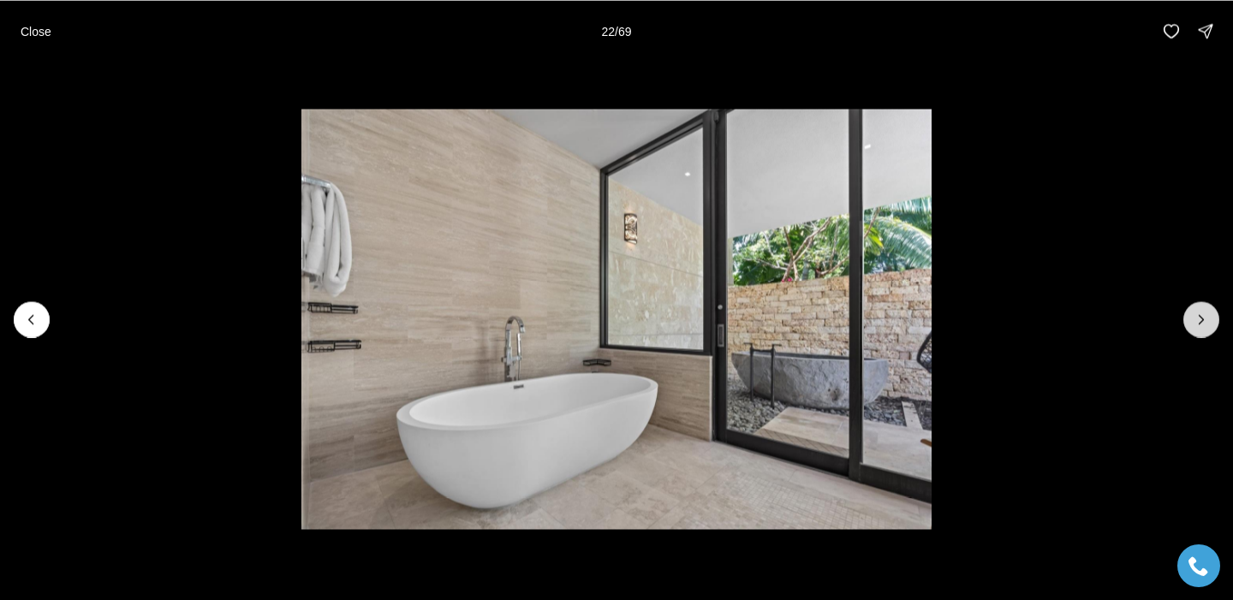
click at [1193, 328] on button "Next slide" at bounding box center [1201, 319] width 36 height 36
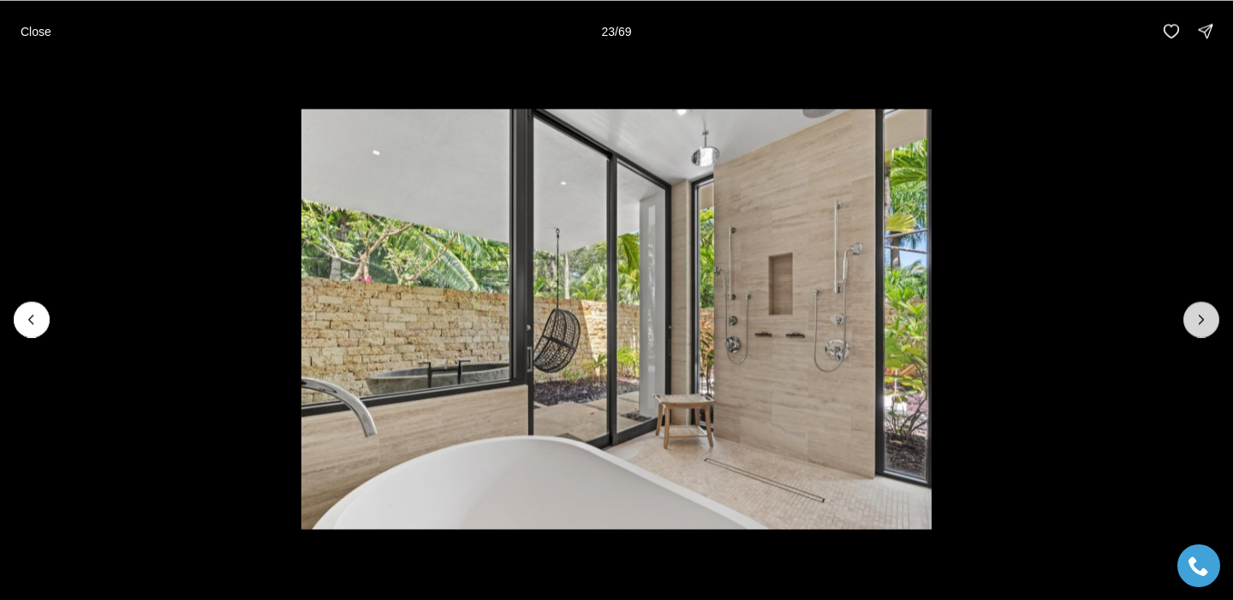
click at [1193, 328] on button "Next slide" at bounding box center [1201, 319] width 36 height 36
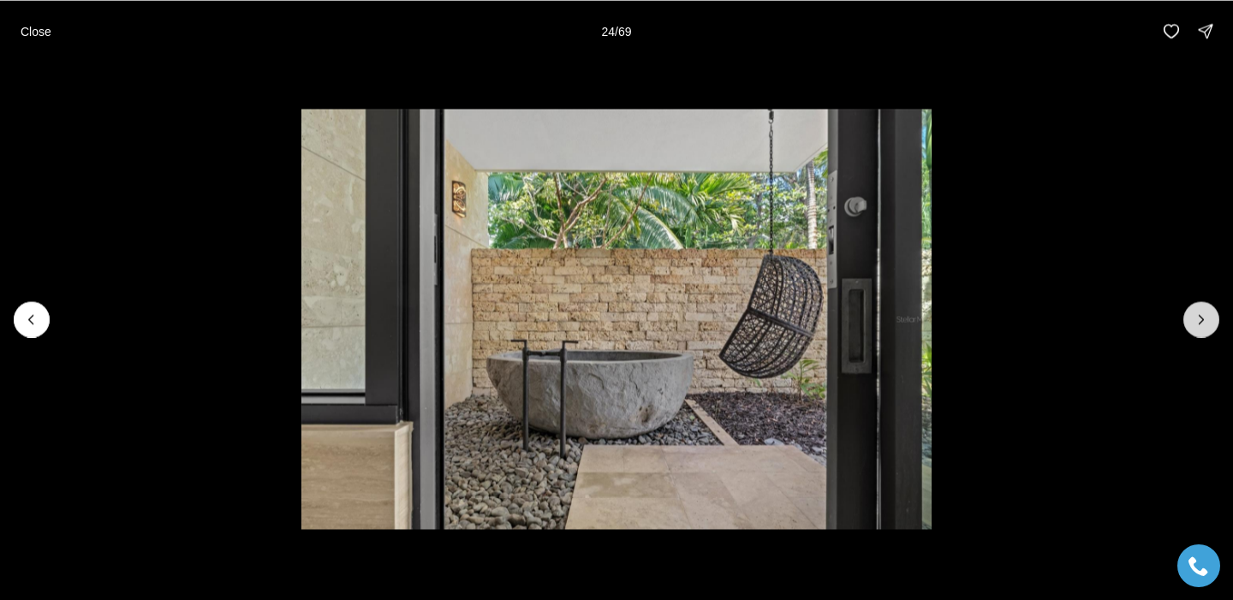
click at [1192, 328] on button "Next slide" at bounding box center [1201, 319] width 36 height 36
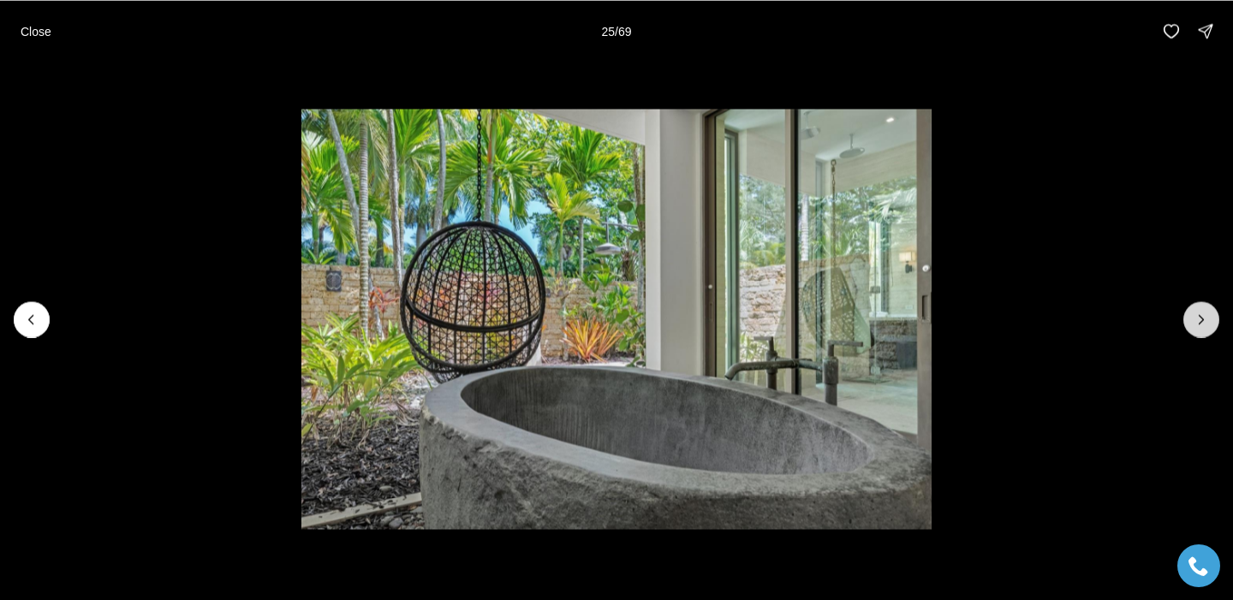
click at [1192, 328] on button "Next slide" at bounding box center [1201, 319] width 36 height 36
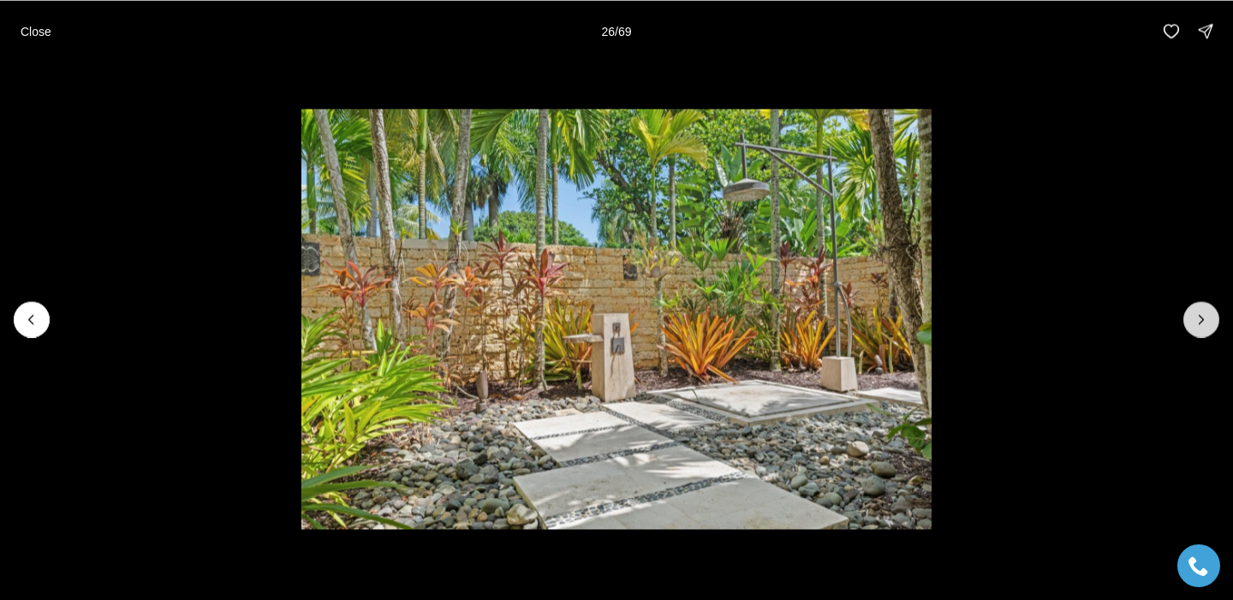
click at [1191, 328] on button "Next slide" at bounding box center [1201, 319] width 36 height 36
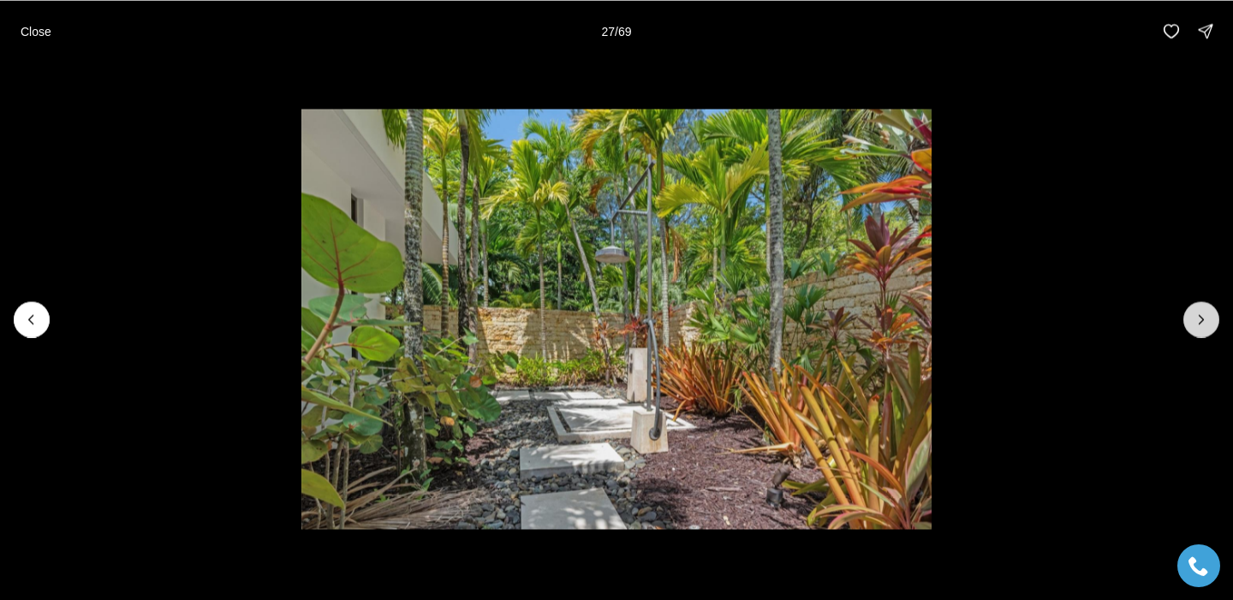
click at [1191, 328] on button "Next slide" at bounding box center [1201, 319] width 36 height 36
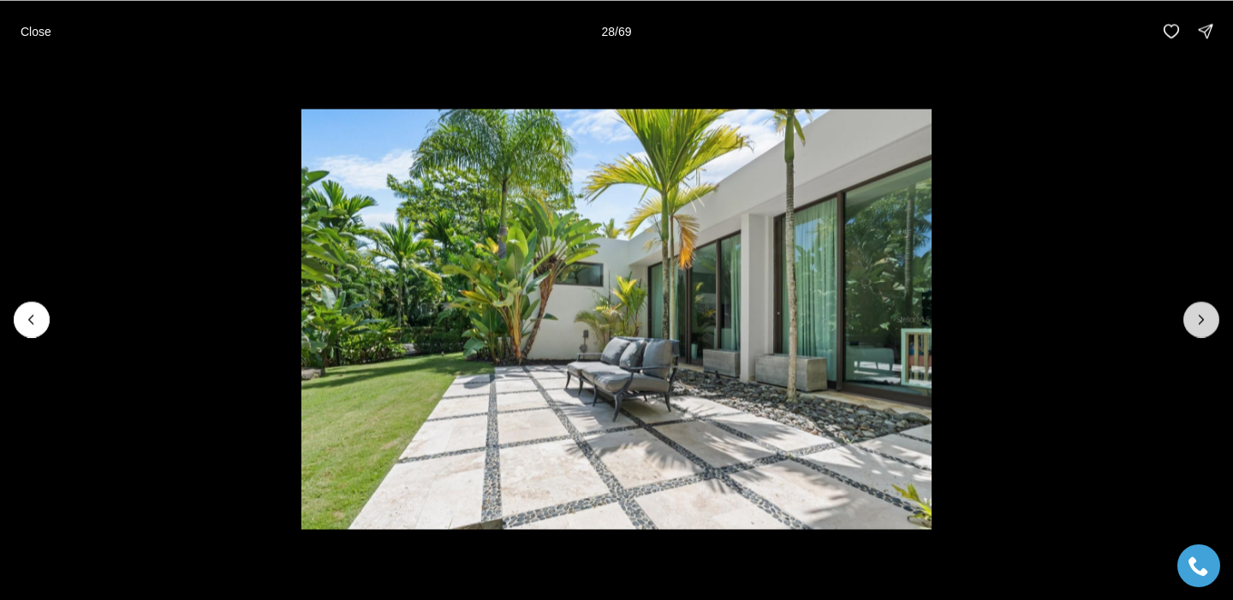
click at [1190, 328] on button "Next slide" at bounding box center [1201, 319] width 36 height 36
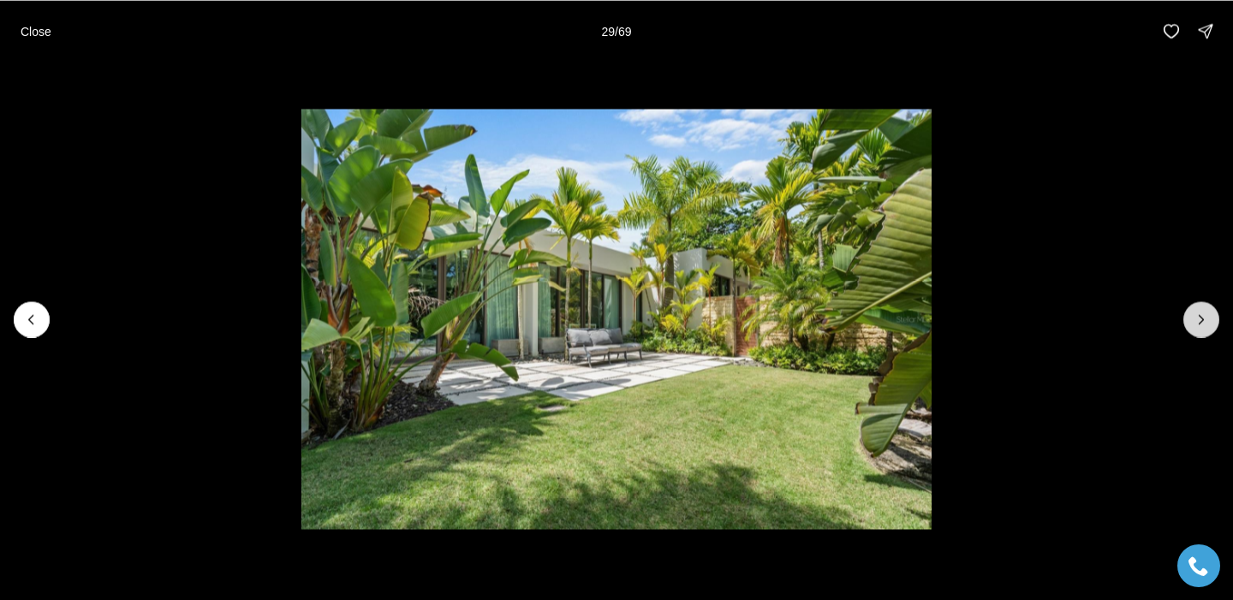
click at [1189, 327] on button "Next slide" at bounding box center [1201, 319] width 36 height 36
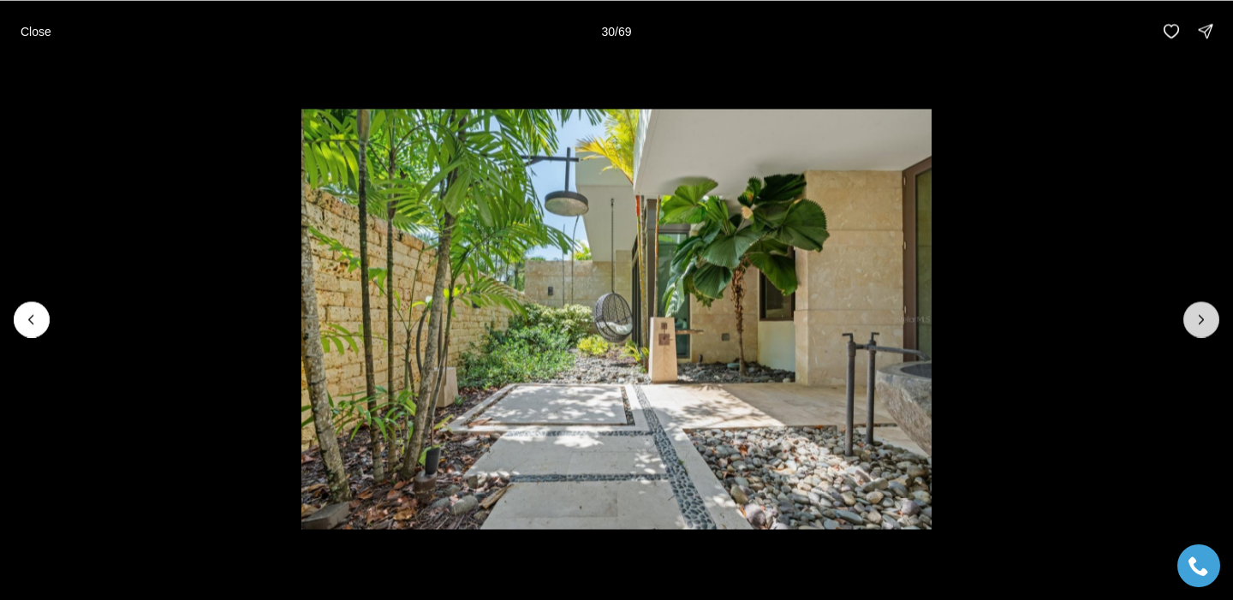
click at [1189, 328] on button "Next slide" at bounding box center [1201, 319] width 36 height 36
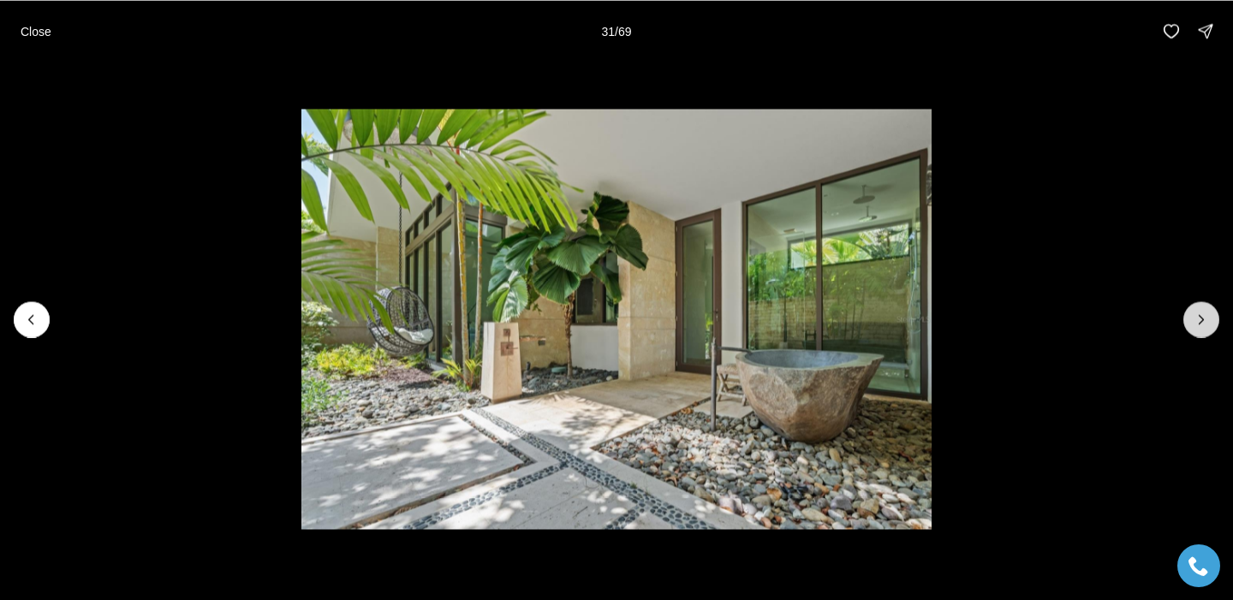
click at [1189, 328] on button "Next slide" at bounding box center [1201, 319] width 36 height 36
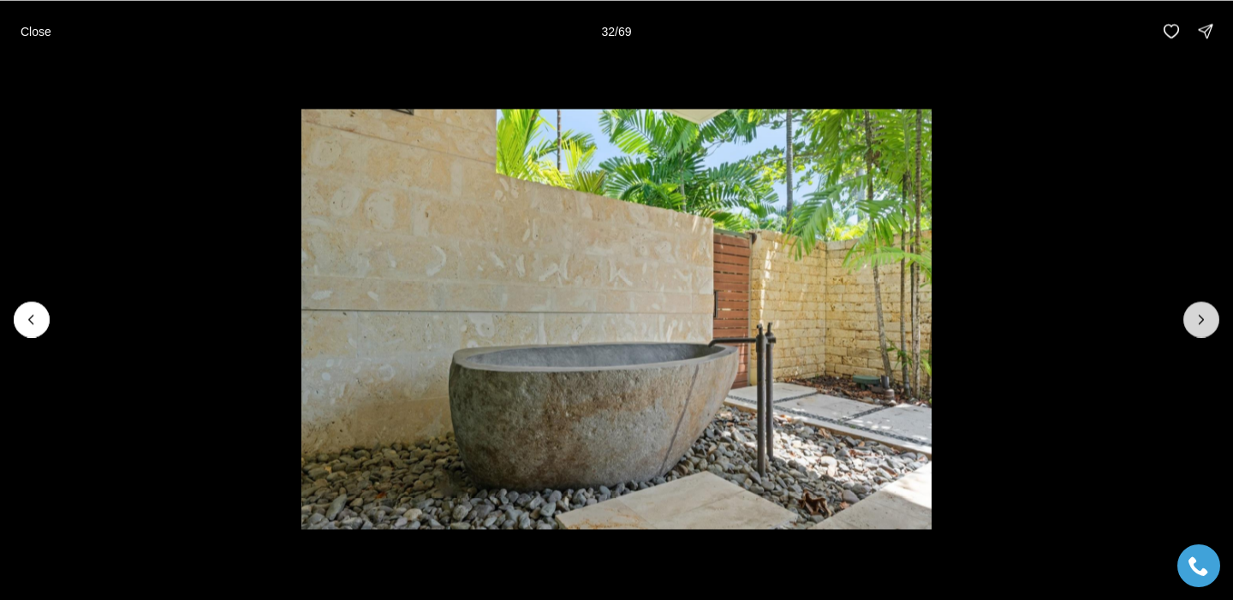
click at [1191, 331] on button "Next slide" at bounding box center [1201, 319] width 36 height 36
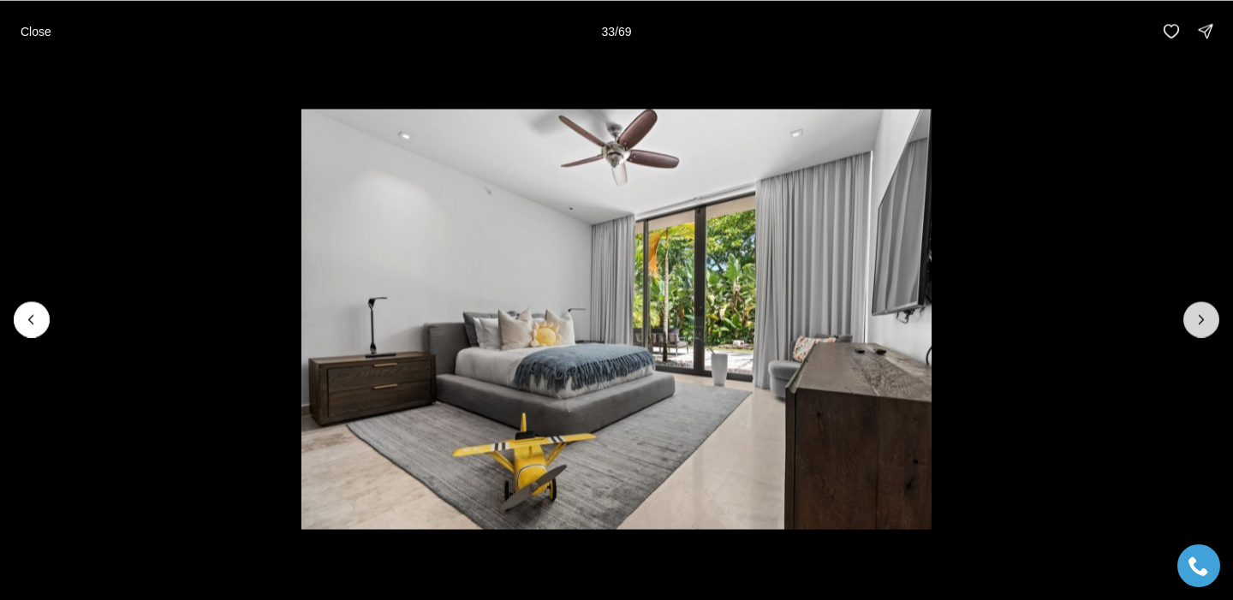
click at [1190, 331] on button "Next slide" at bounding box center [1201, 319] width 36 height 36
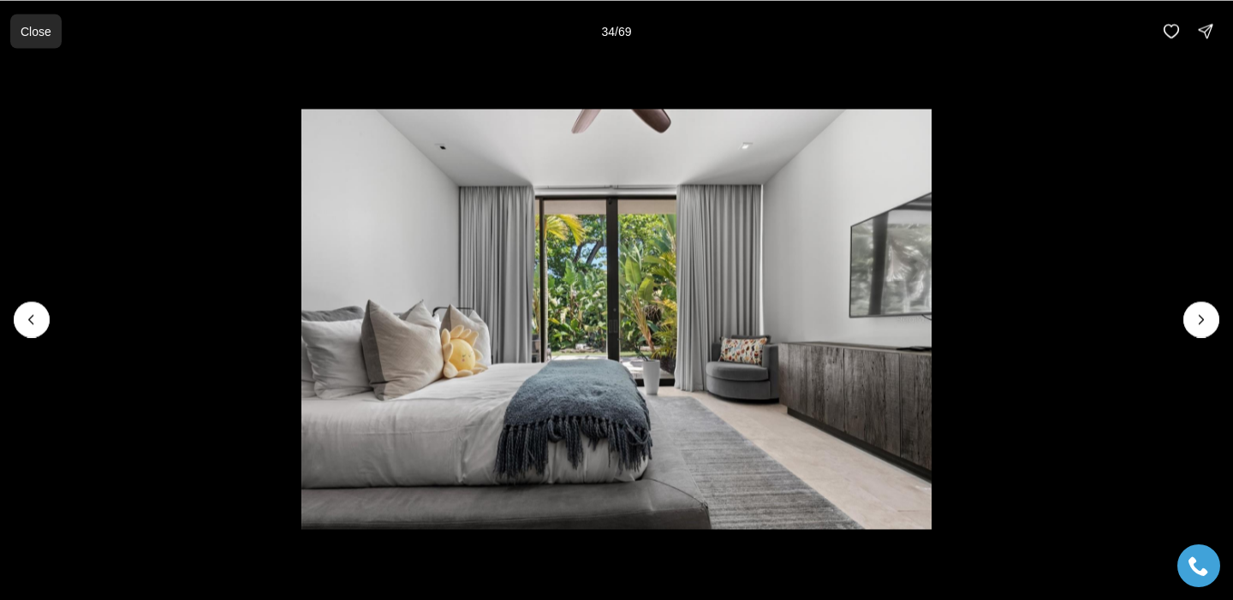
click at [39, 36] on p "Close" at bounding box center [36, 31] width 31 height 14
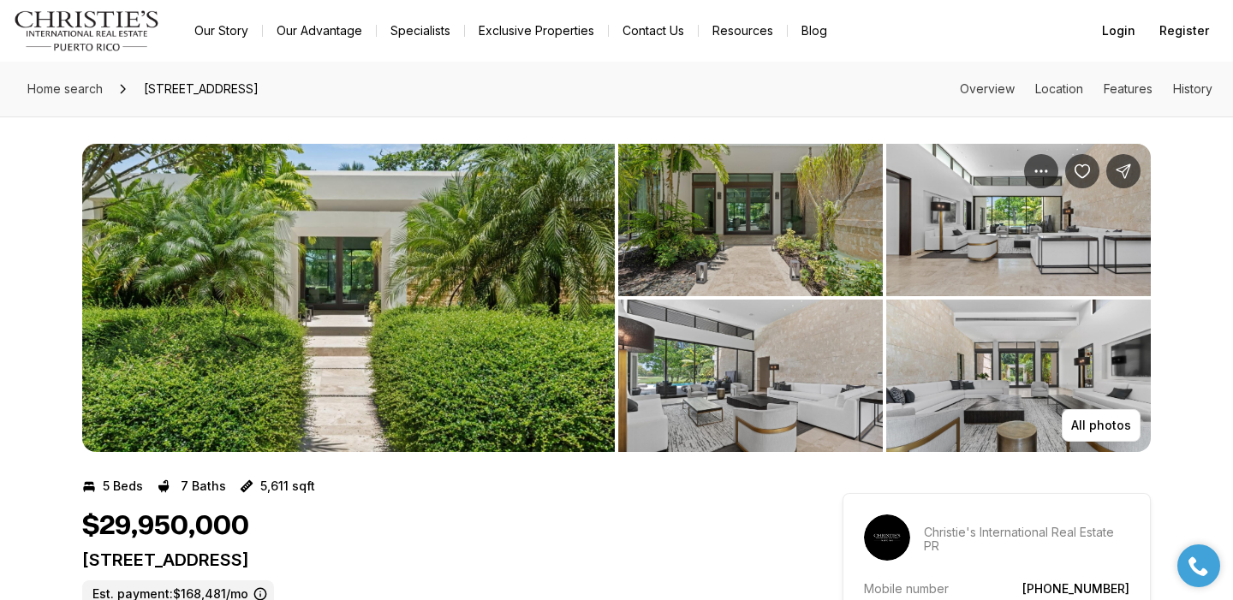
click at [223, 35] on link "Our Story" at bounding box center [221, 31] width 81 height 24
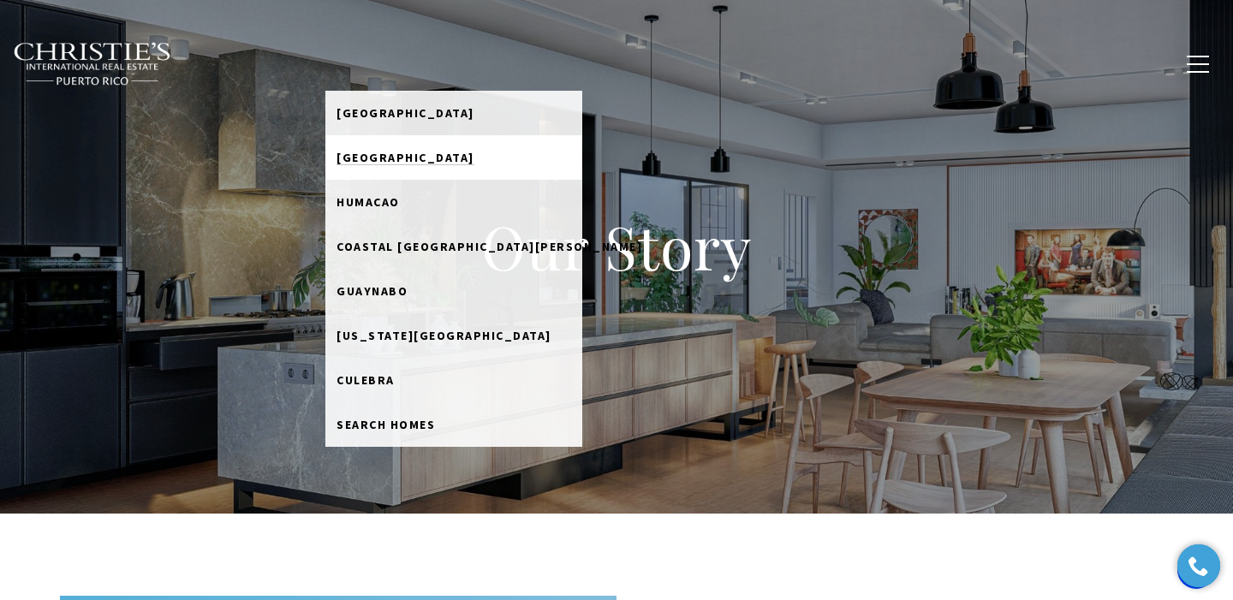
click at [416, 146] on link "Rio Grande" at bounding box center [453, 157] width 257 height 45
click at [388, 160] on span "[GEOGRAPHIC_DATA]" at bounding box center [405, 157] width 138 height 15
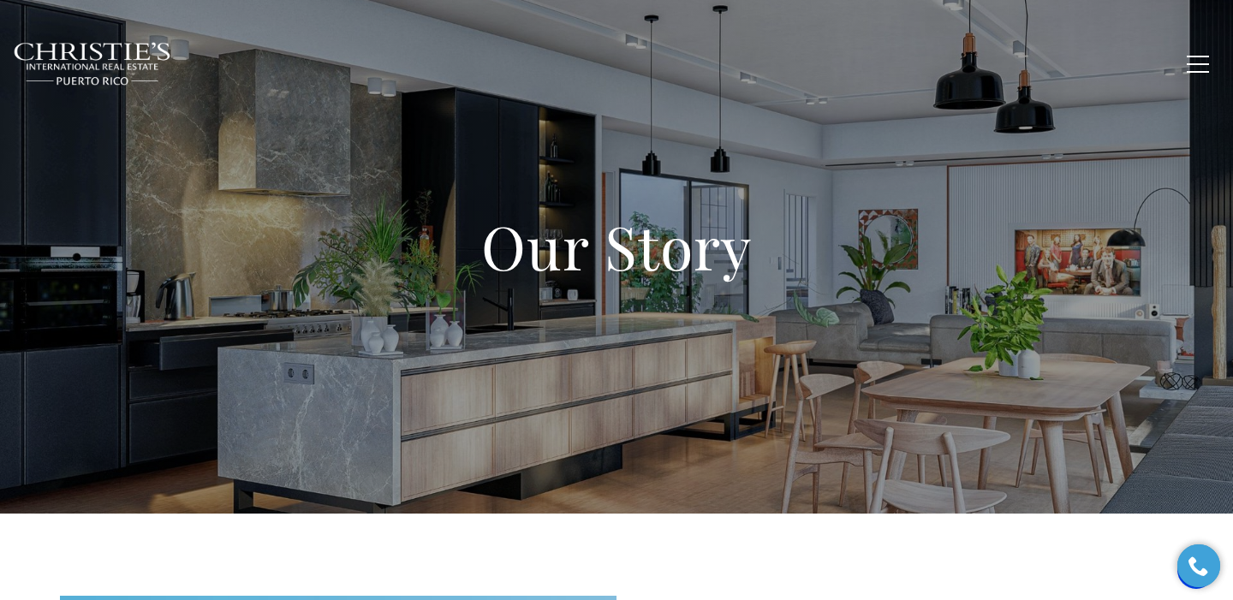
click at [533, 66] on span "Exclusive Properties" at bounding box center [521, 63] width 149 height 15
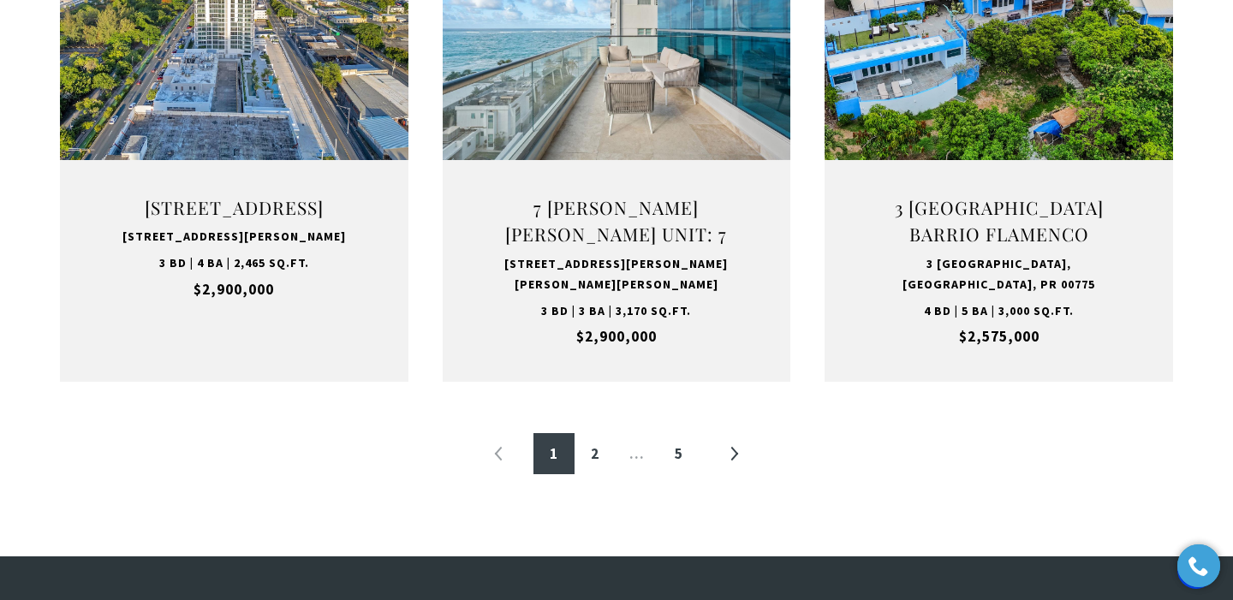
scroll to position [1892, 0]
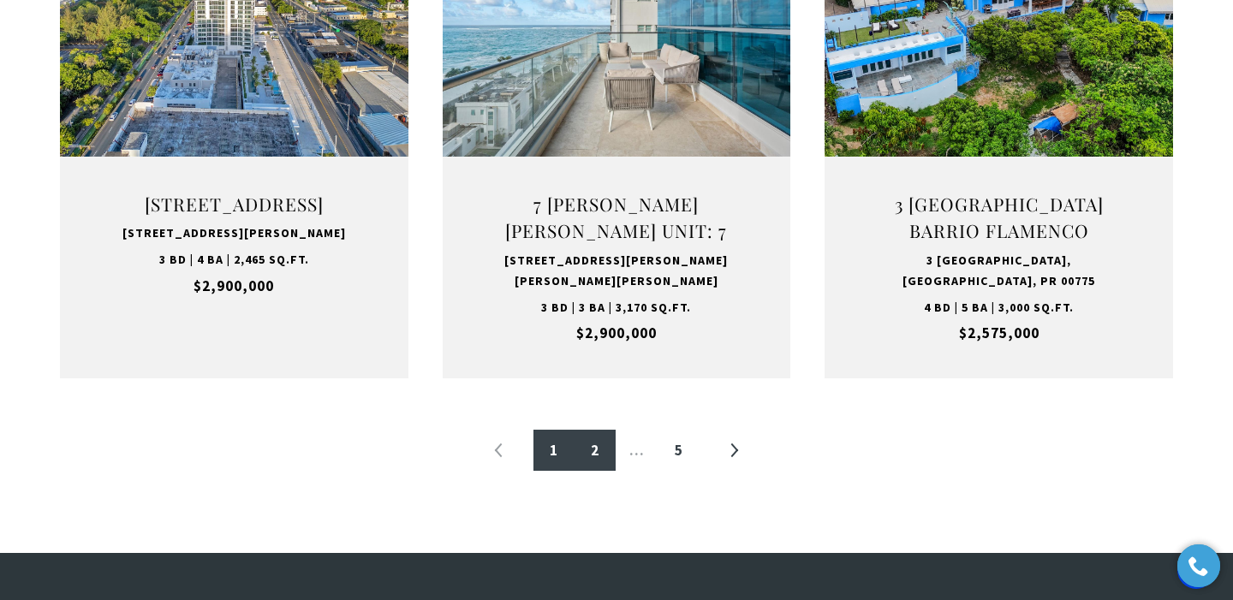
click at [591, 455] on link "2" at bounding box center [594, 450] width 41 height 41
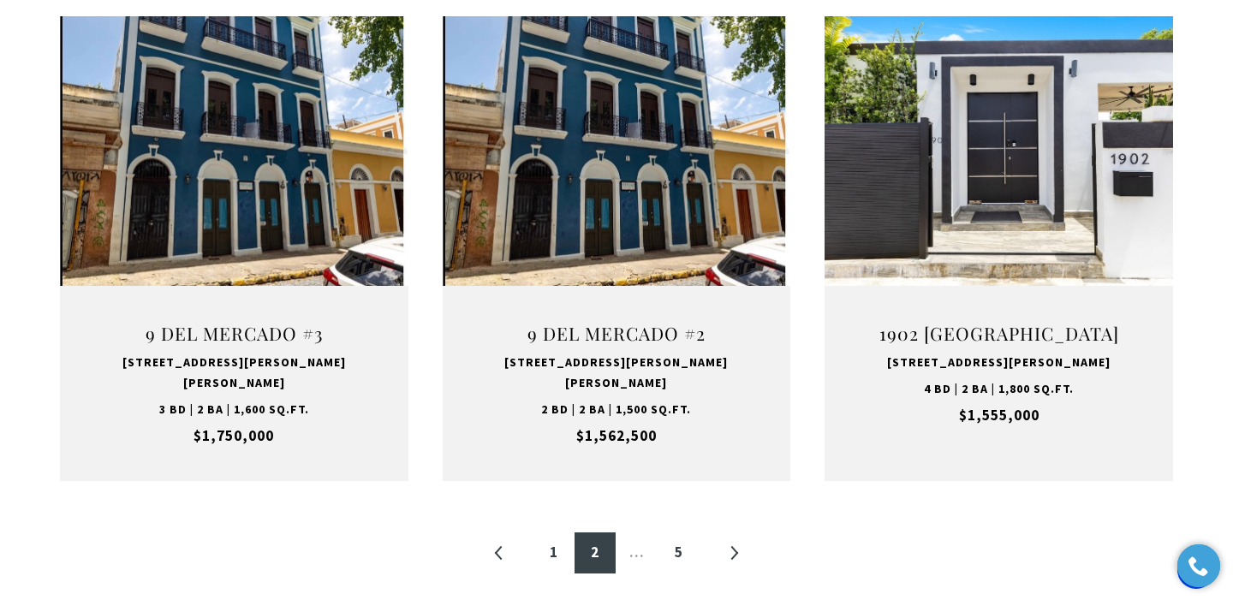
scroll to position [1800, 0]
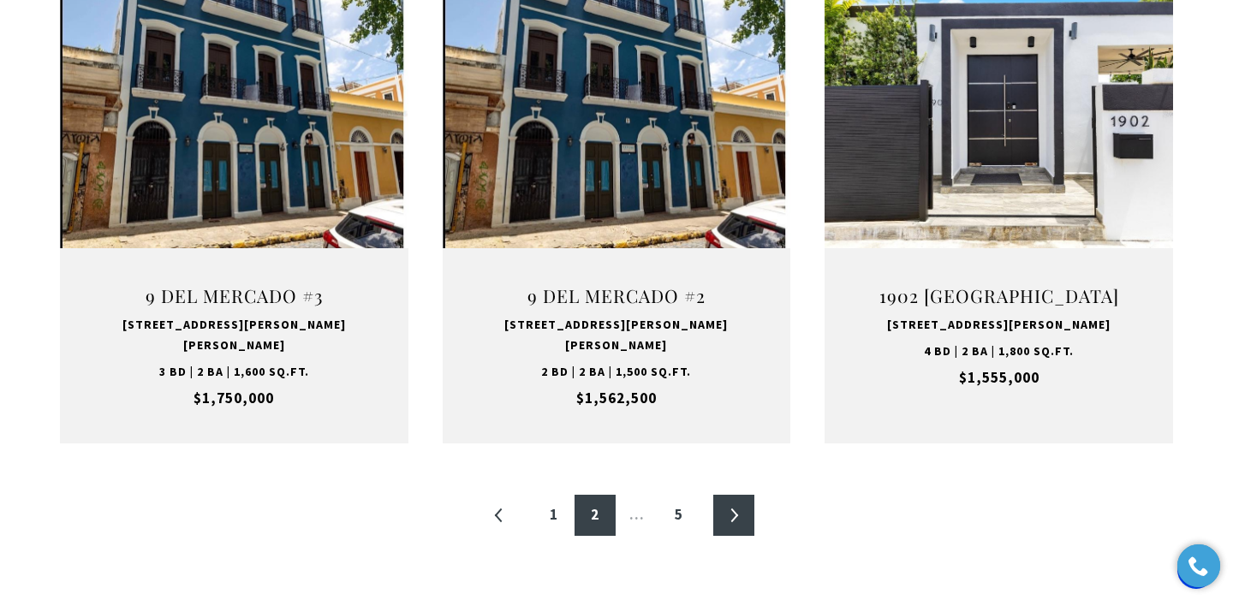
click at [729, 495] on link "»" at bounding box center [733, 515] width 41 height 41
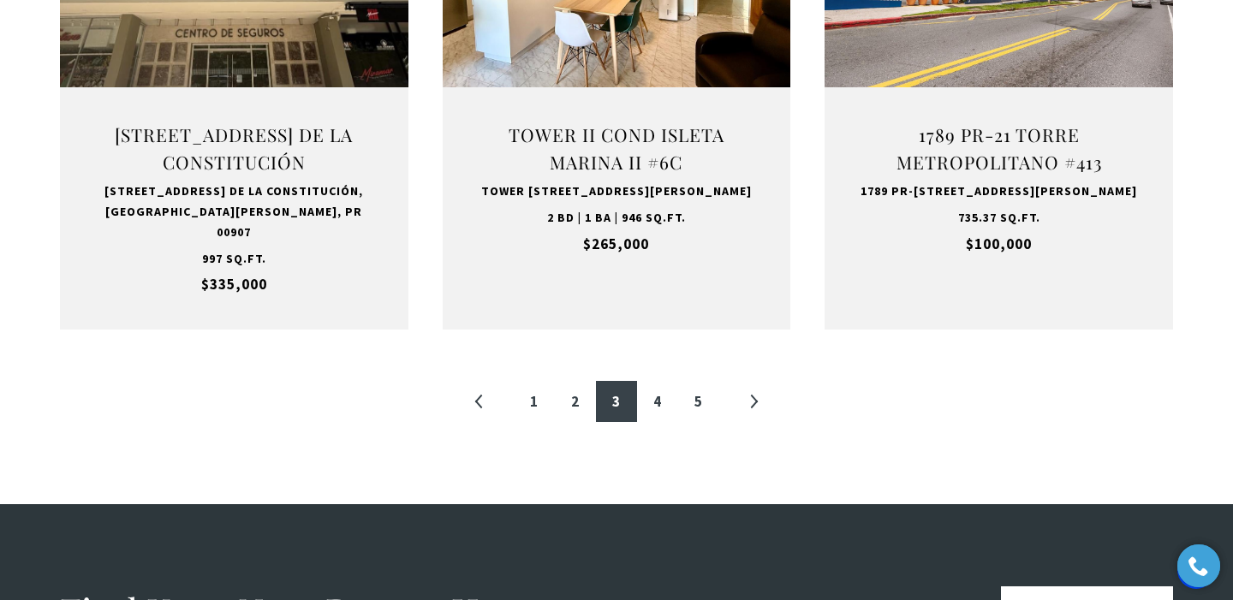
scroll to position [1984, 0]
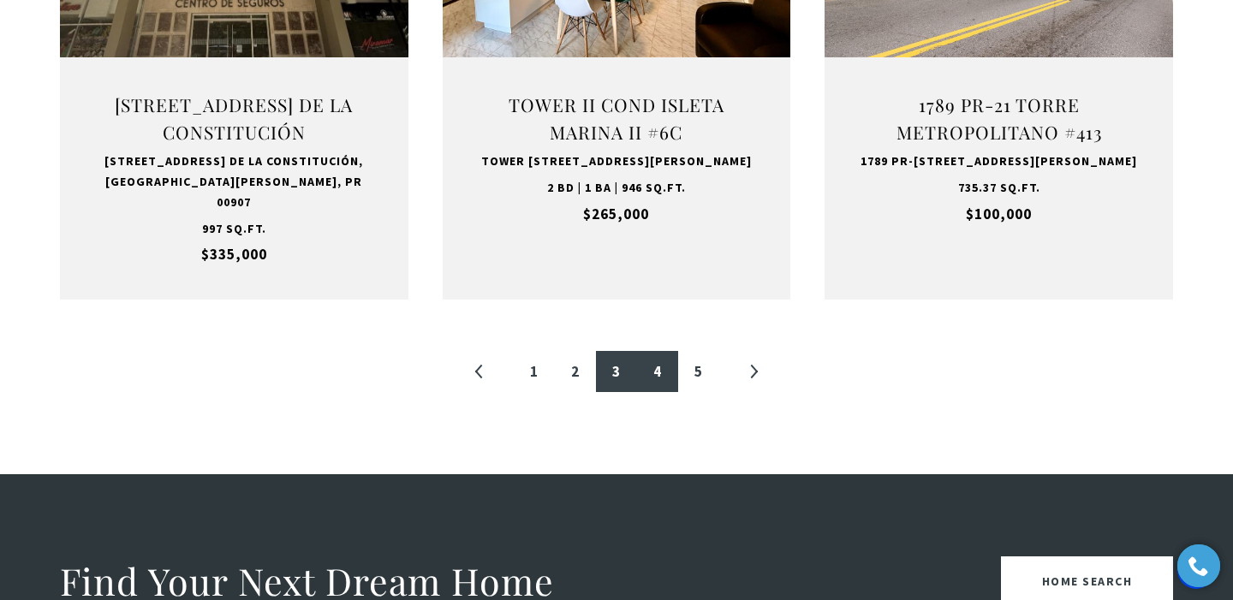
click at [662, 365] on link "4" at bounding box center [657, 371] width 41 height 41
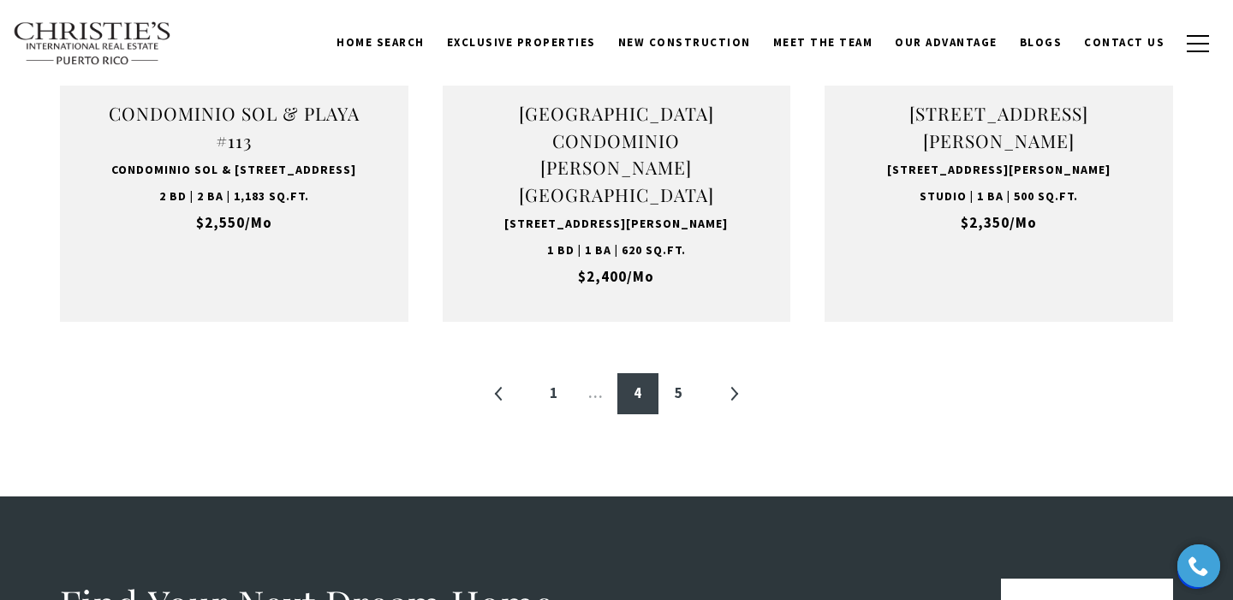
scroll to position [1953, 0]
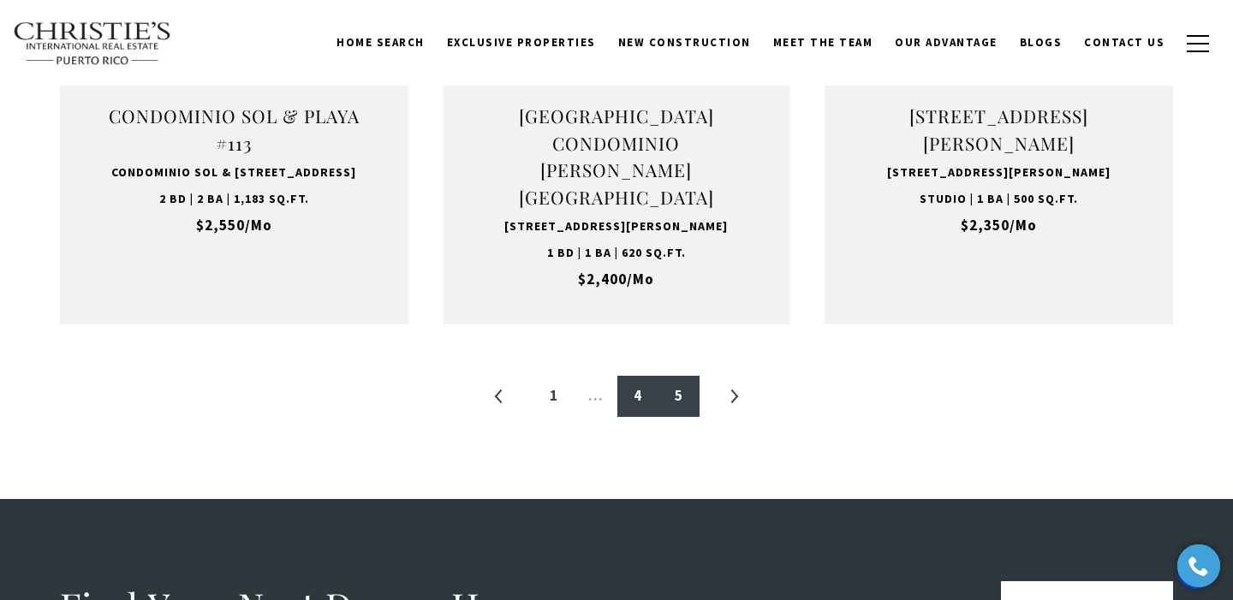
click at [675, 417] on link "5" at bounding box center [678, 396] width 41 height 41
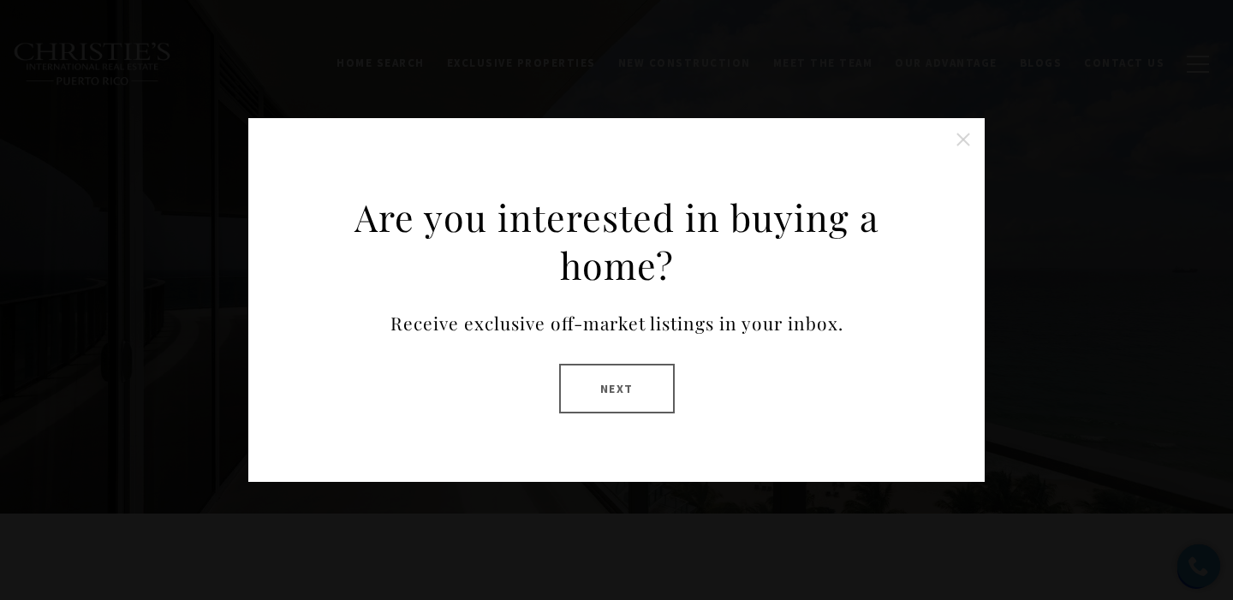
click at [596, 378] on button "Next" at bounding box center [617, 389] width 116 height 50
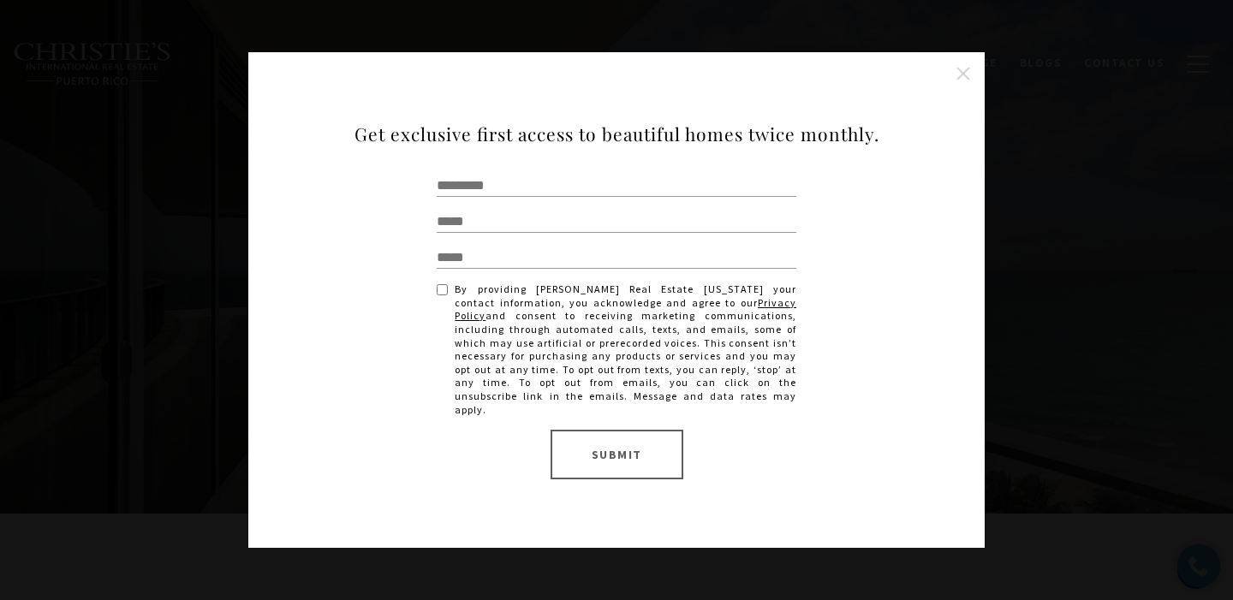
click at [959, 79] on button "Close this option" at bounding box center [963, 74] width 34 height 34
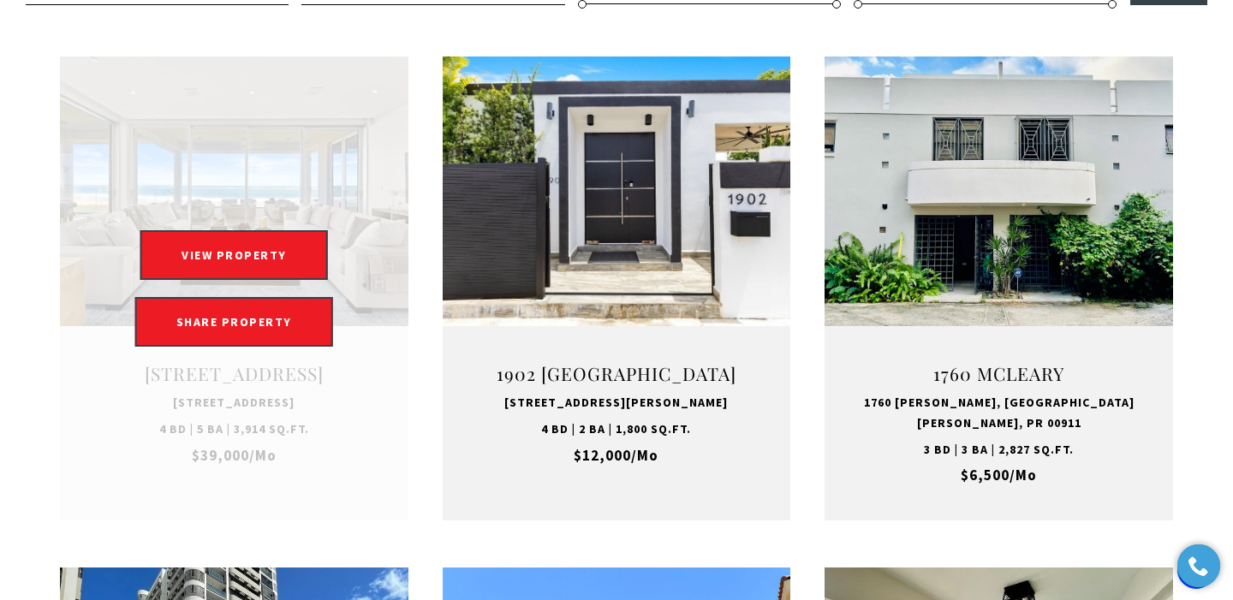
scroll to position [652, 0]
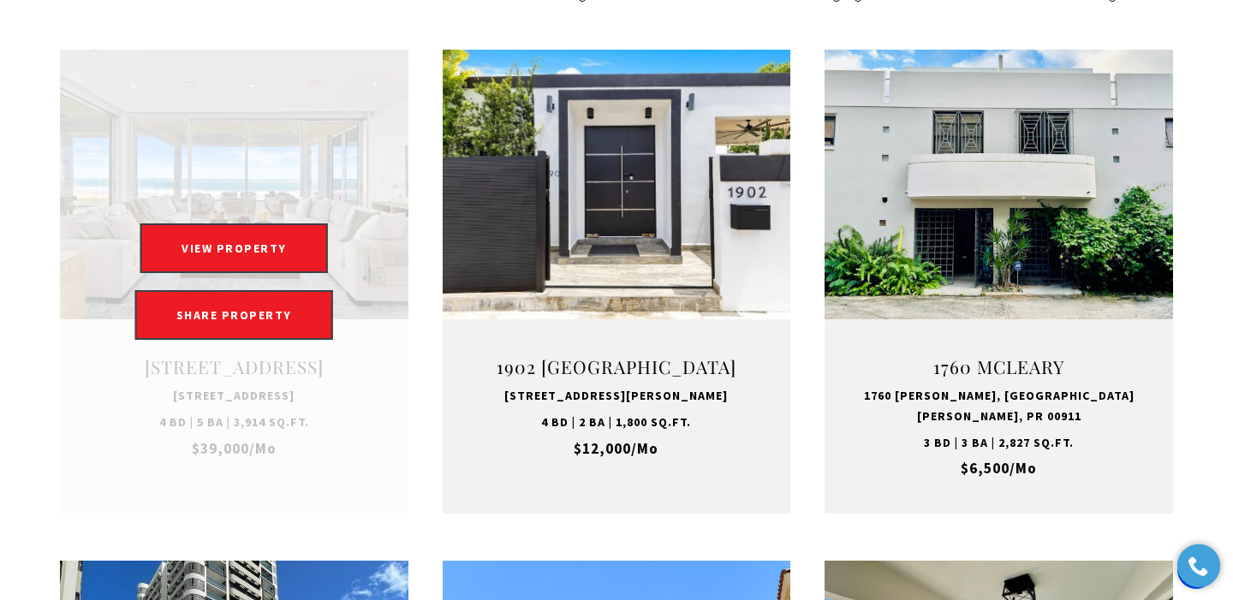
click at [259, 407] on link "Open this option" at bounding box center [234, 282] width 348 height 465
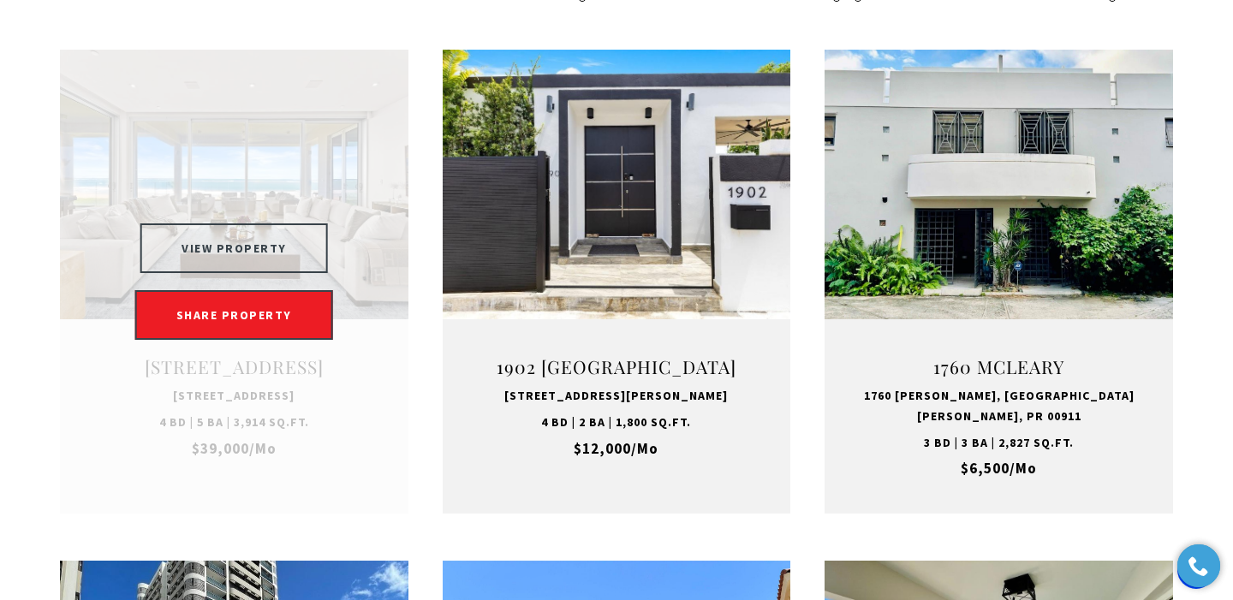
click at [261, 255] on button "VIEW PROPERTY" at bounding box center [233, 248] width 187 height 50
click at [256, 256] on button "VIEW PROPERTY" at bounding box center [233, 248] width 187 height 50
click at [282, 261] on button "VIEW PROPERTY" at bounding box center [233, 248] width 187 height 50
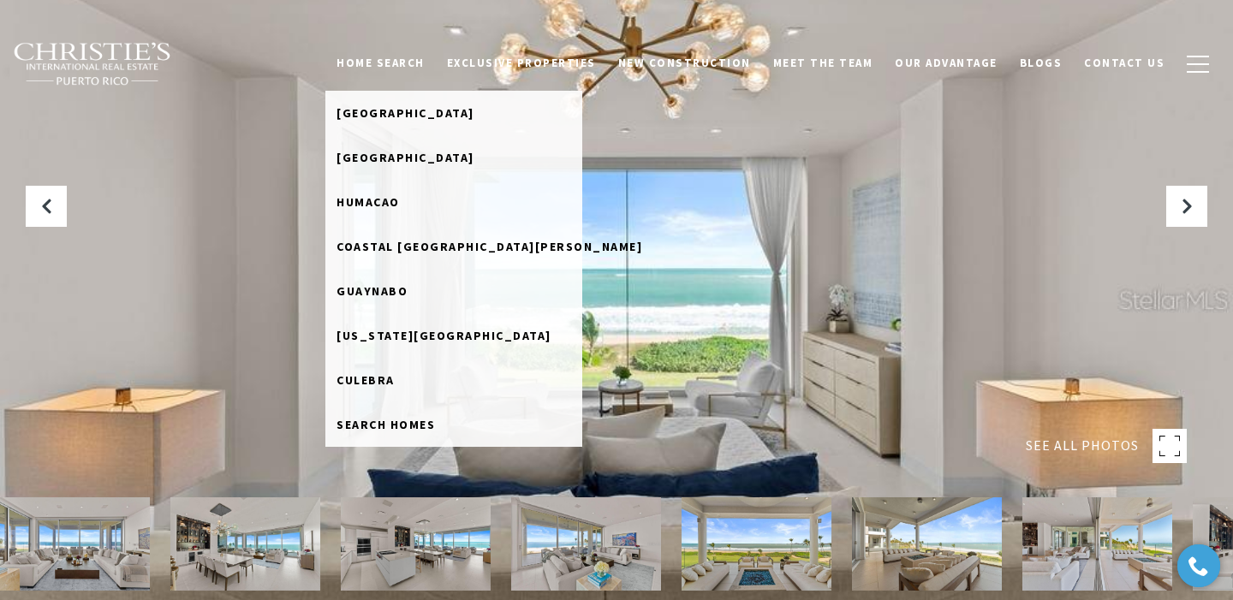
click at [400, 62] on link "Home Search" at bounding box center [380, 63] width 110 height 33
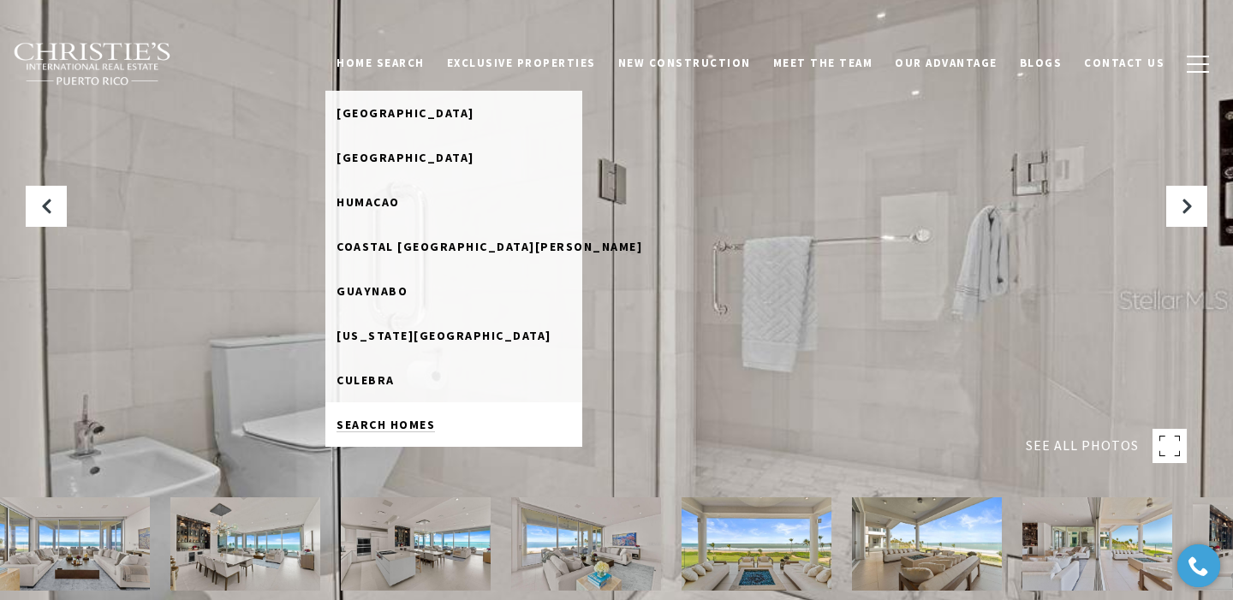
click at [396, 418] on span "Search Homes" at bounding box center [385, 424] width 98 height 15
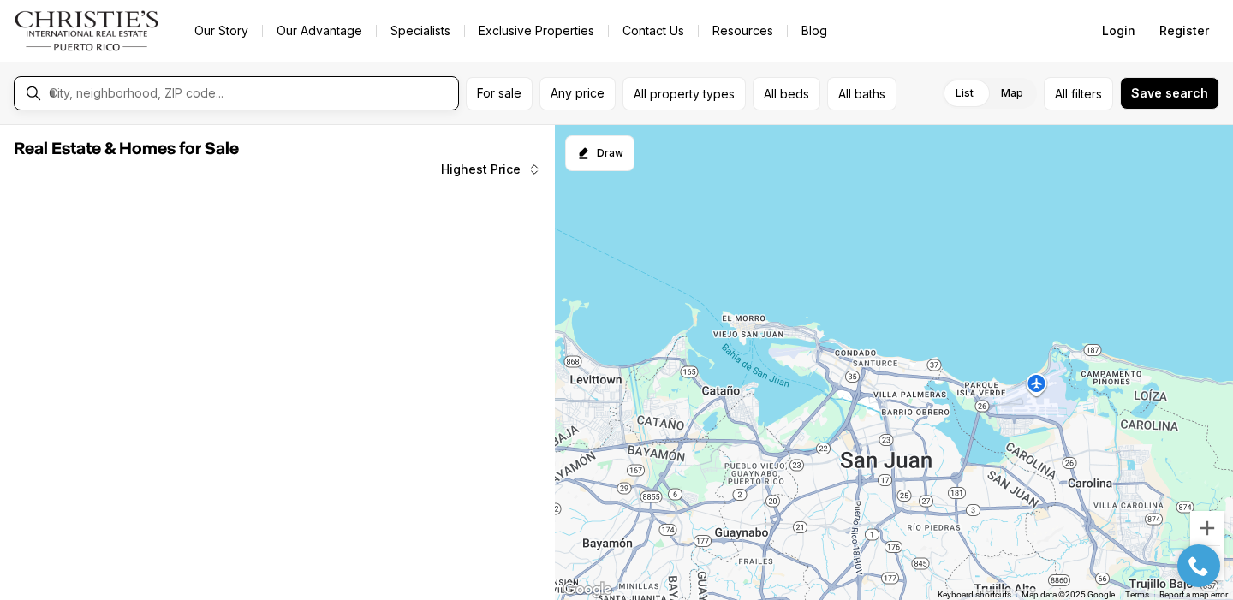
click at [239, 92] on input "text" at bounding box center [250, 93] width 402 height 15
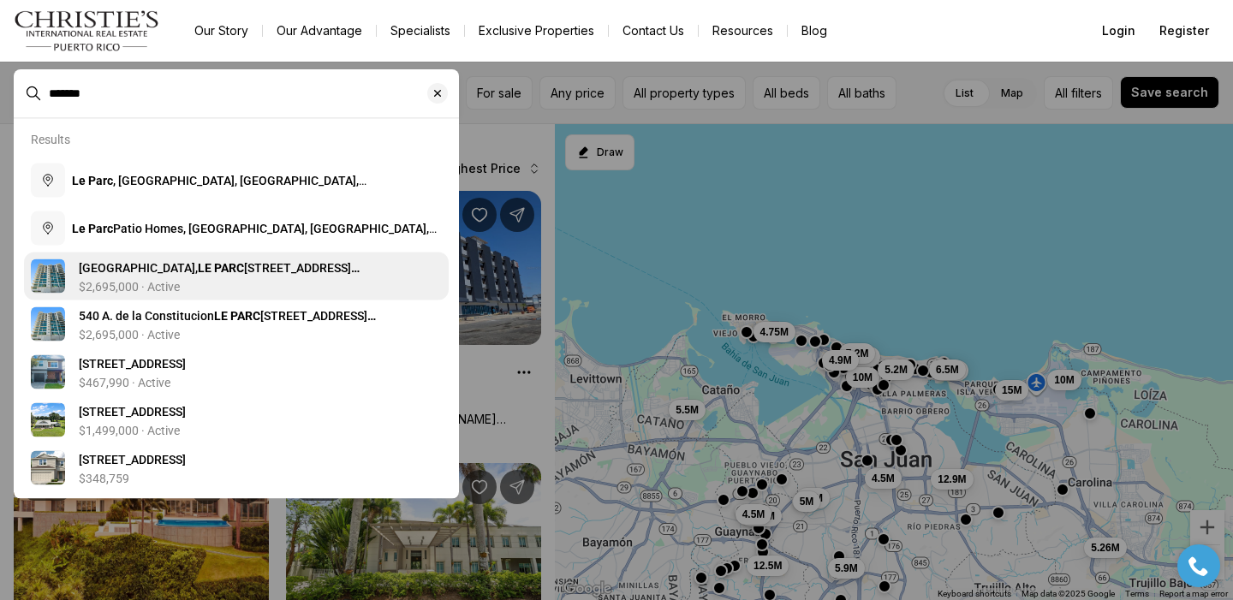
type input "*******"
click at [161, 280] on p "$2,695,000 · Active" at bounding box center [129, 287] width 101 height 14
